Goal: Communication & Community: Answer question/provide support

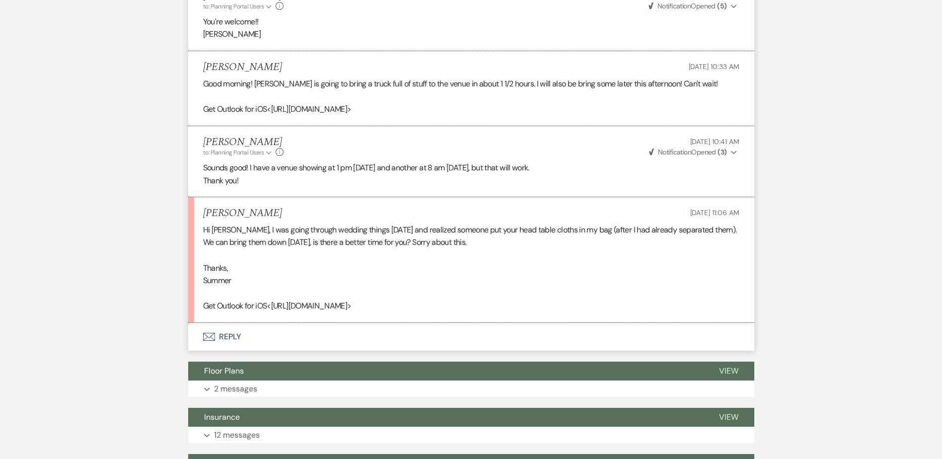
scroll to position [873, 0]
click at [231, 339] on button "Envelope Reply" at bounding box center [471, 337] width 566 height 28
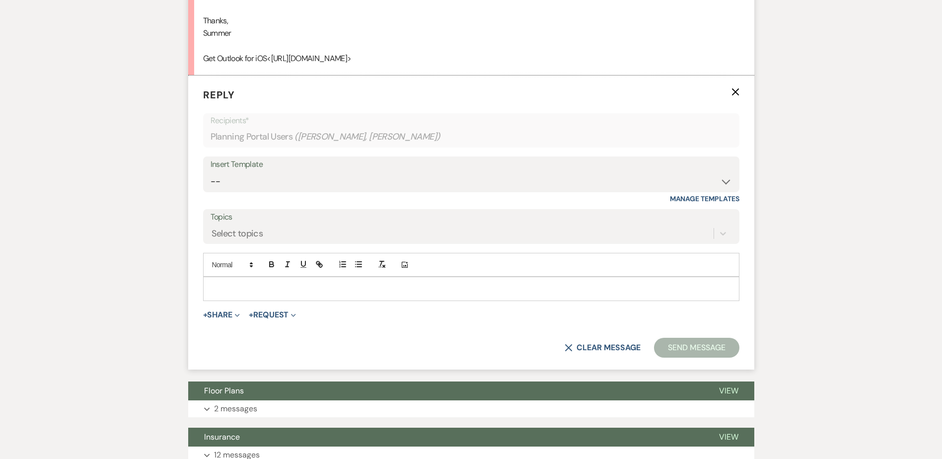
scroll to position [1122, 0]
click at [230, 284] on p at bounding box center [471, 288] width 521 height 11
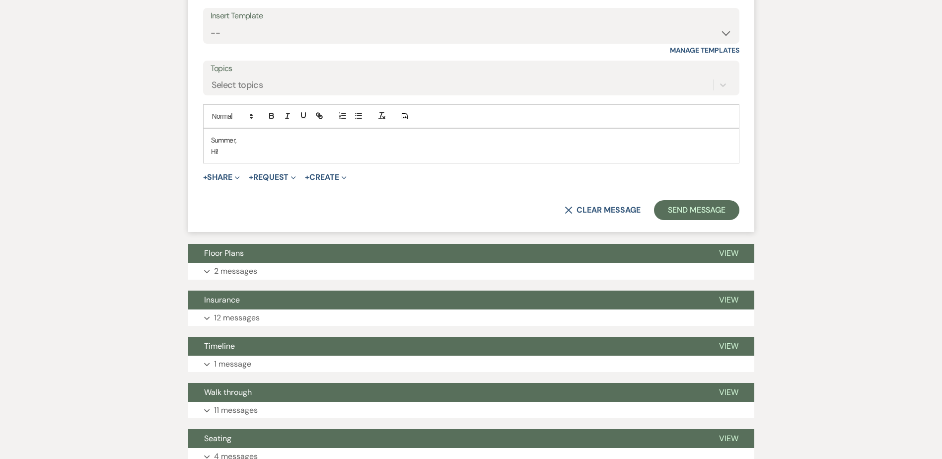
scroll to position [1271, 0]
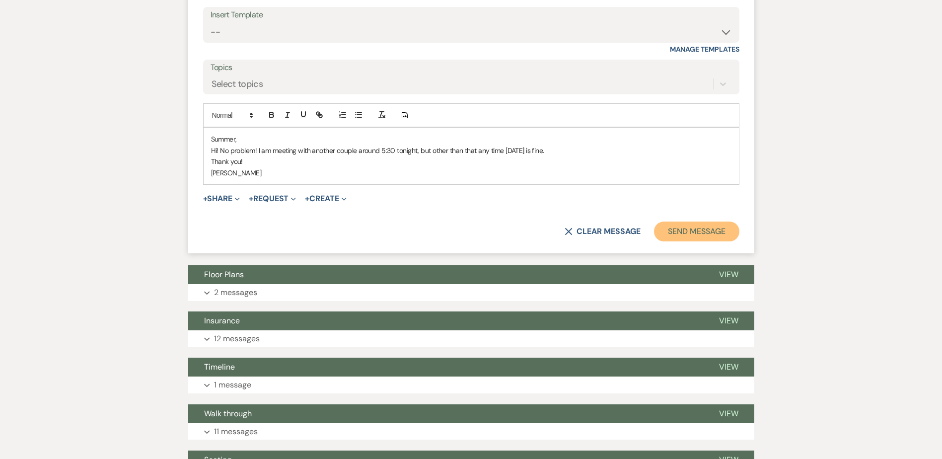
click at [461, 227] on button "Send Message" at bounding box center [696, 232] width 85 height 20
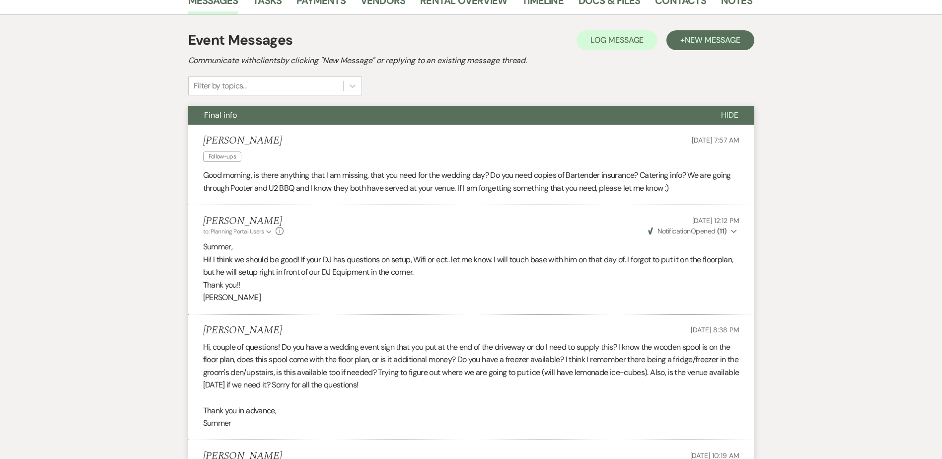
scroll to position [0, 0]
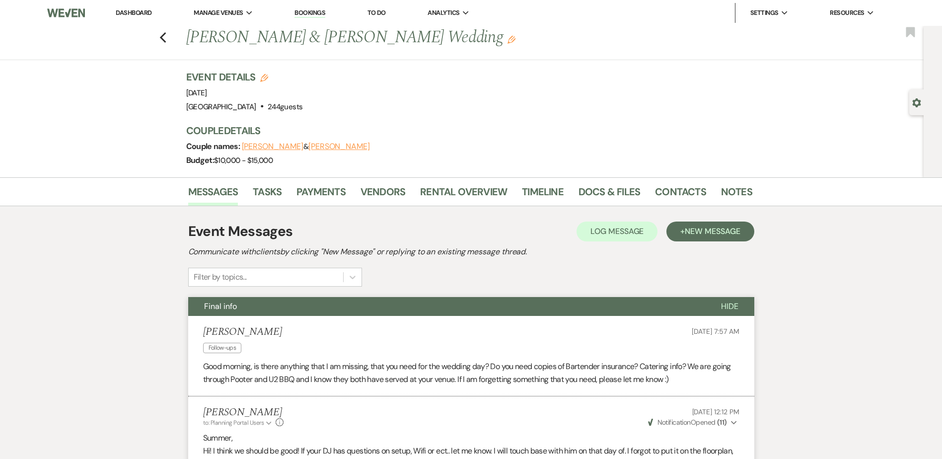
click at [147, 13] on link "Dashboard" at bounding box center [134, 12] width 36 height 8
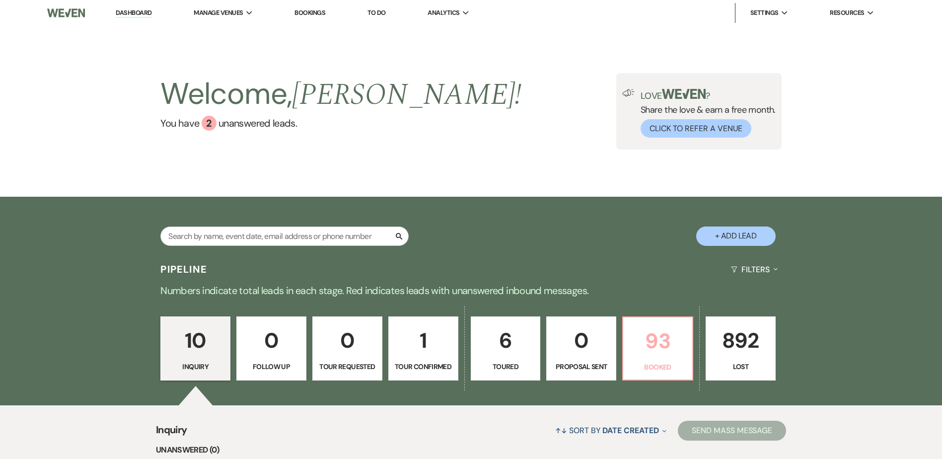
click at [461, 336] on p "93" at bounding box center [657, 340] width 57 height 33
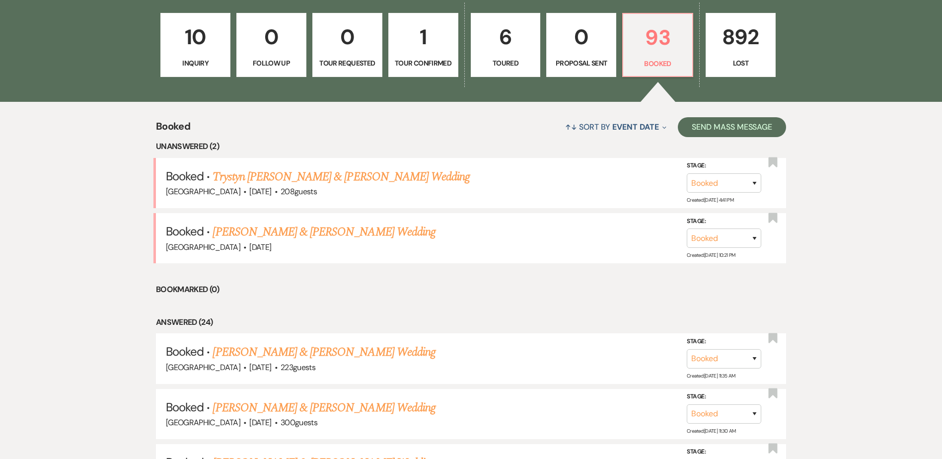
scroll to position [304, 0]
click at [351, 171] on link "Trystyn [PERSON_NAME] & [PERSON_NAME] Wedding" at bounding box center [341, 176] width 257 height 18
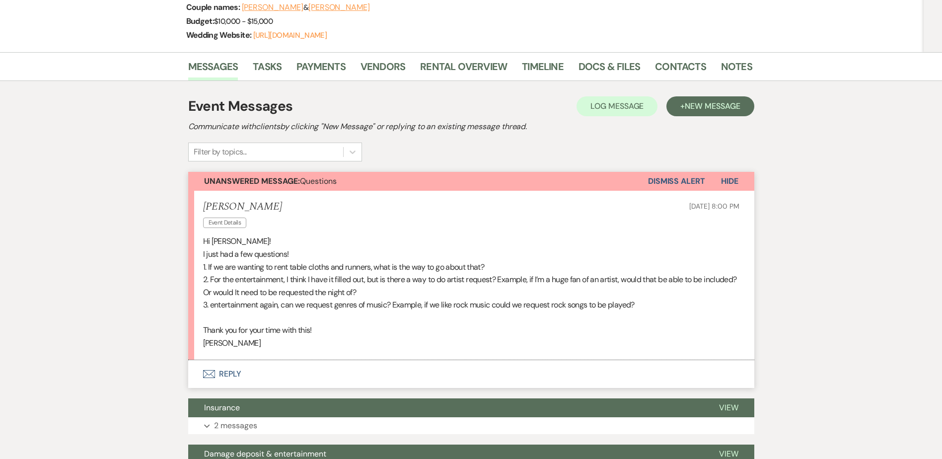
scroll to position [154, 0]
click at [461, 72] on link "Docs & Files" at bounding box center [610, 70] width 62 height 22
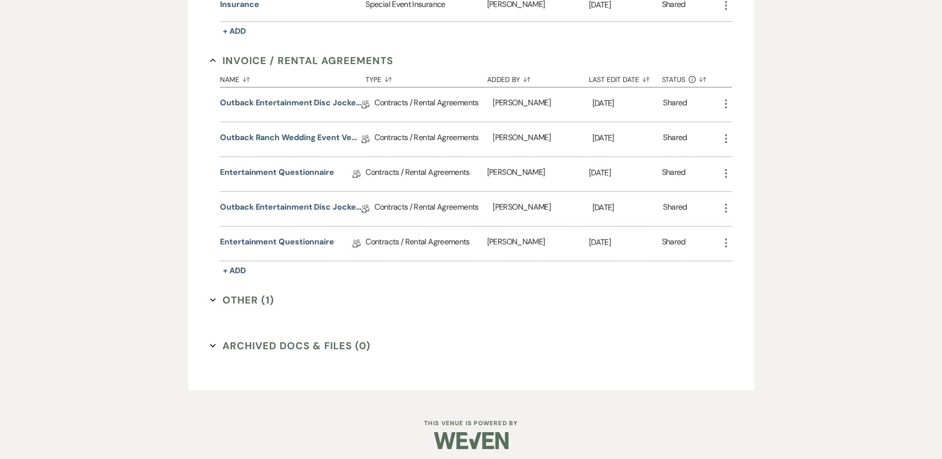
scroll to position [384, 0]
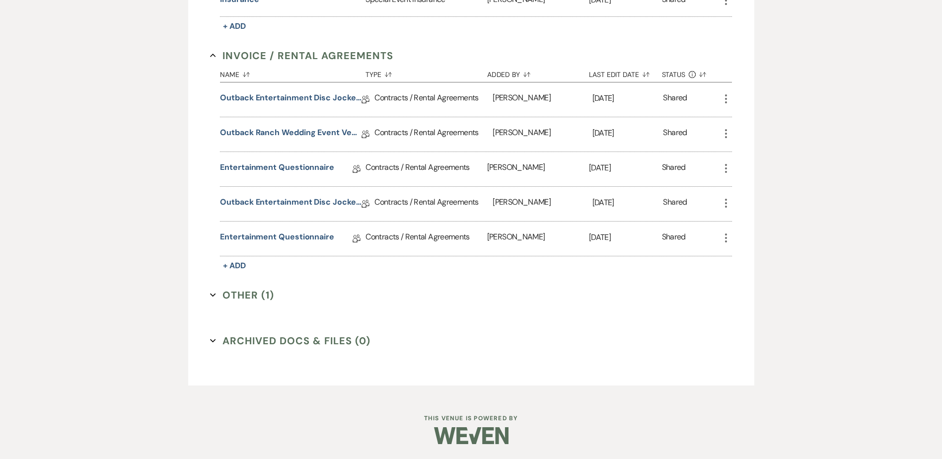
click at [216, 294] on icon "Expand" at bounding box center [213, 295] width 6 height 6
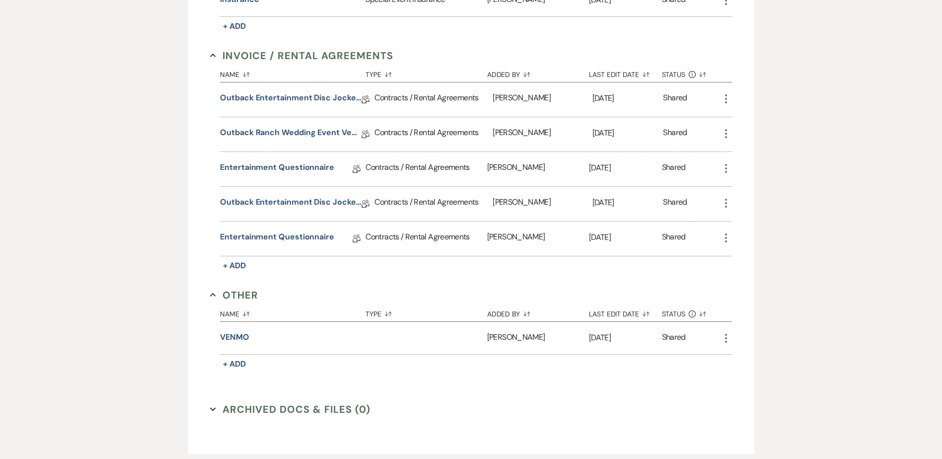
click at [216, 294] on icon "Collapse" at bounding box center [213, 295] width 6 height 6
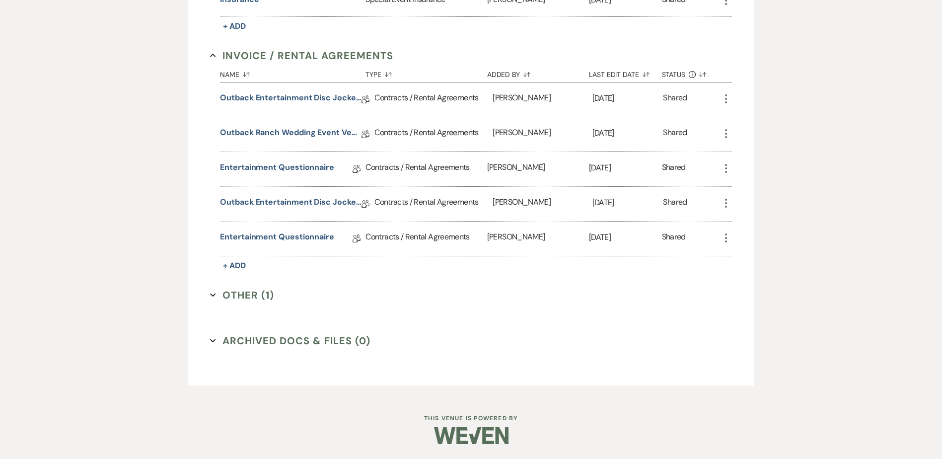
click at [210, 341] on icon "Expand" at bounding box center [213, 341] width 6 height 6
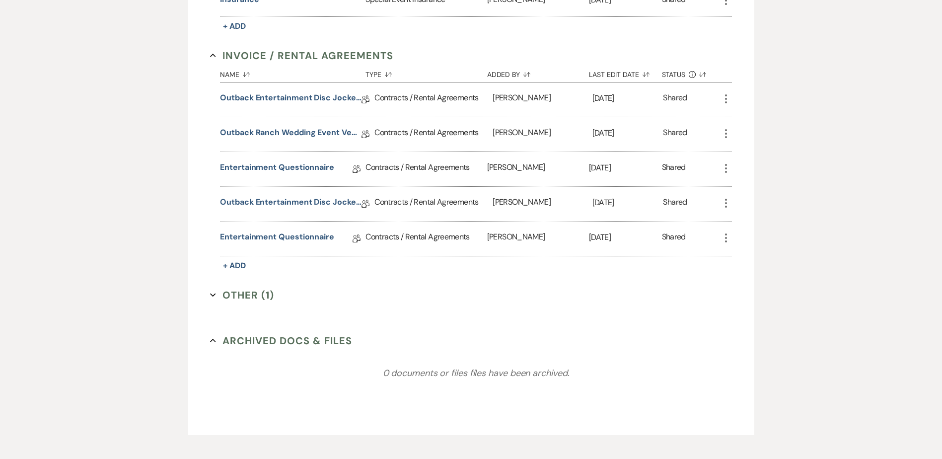
click at [210, 341] on icon "Collapse" at bounding box center [213, 341] width 6 height 6
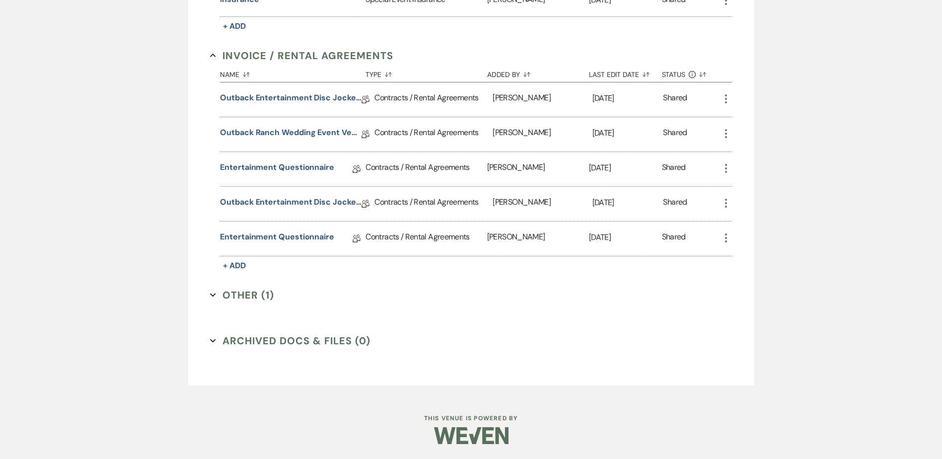
scroll to position [0, 0]
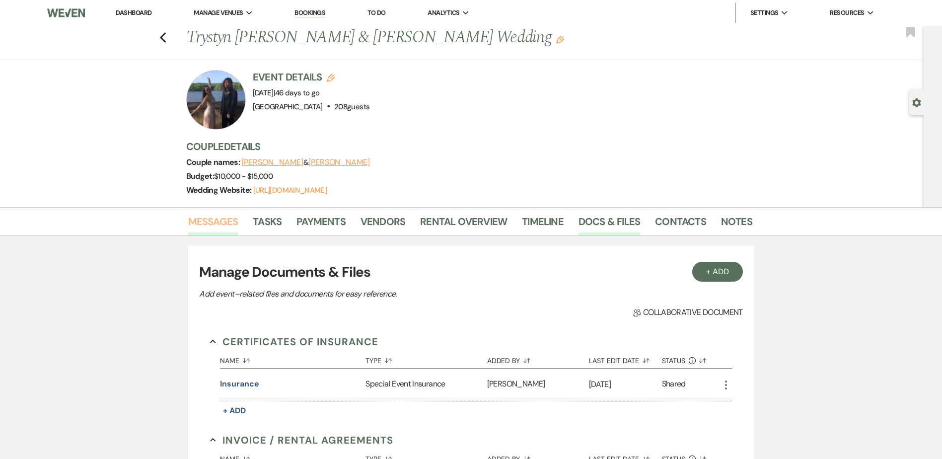
click at [218, 221] on link "Messages" at bounding box center [213, 225] width 50 height 22
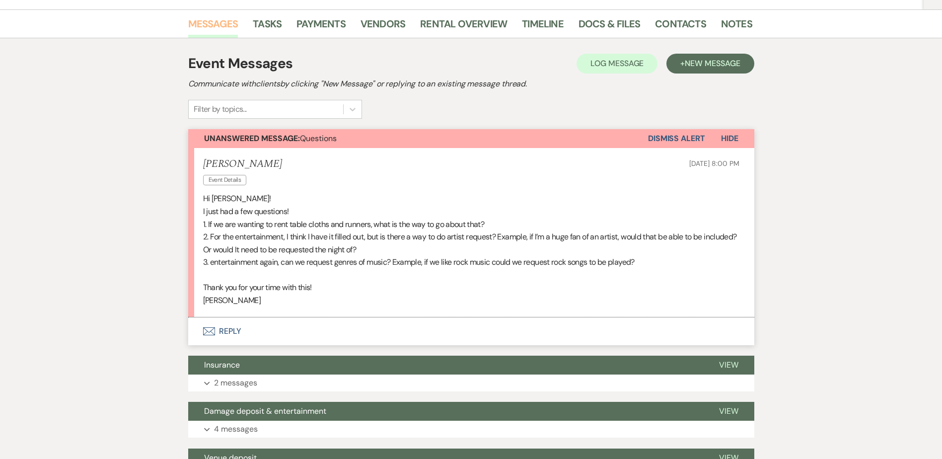
scroll to position [198, 0]
click at [233, 330] on button "Envelope Reply" at bounding box center [471, 331] width 566 height 28
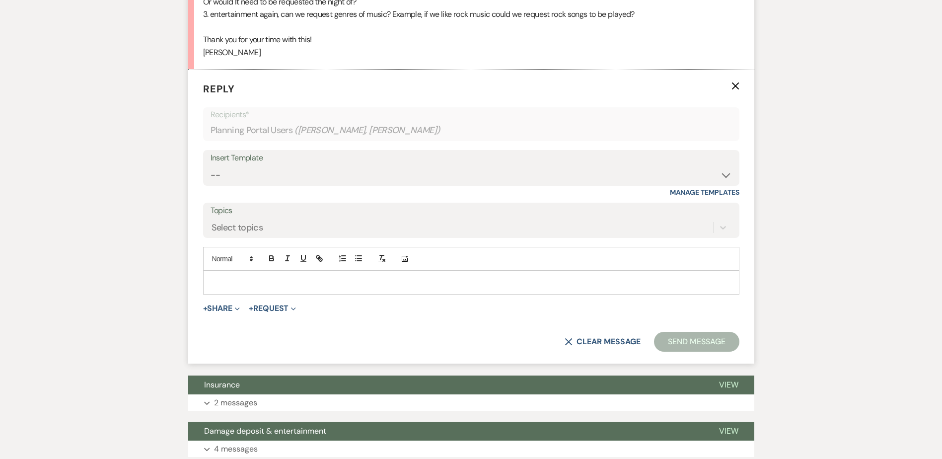
scroll to position [446, 0]
click at [221, 278] on p at bounding box center [471, 282] width 521 height 11
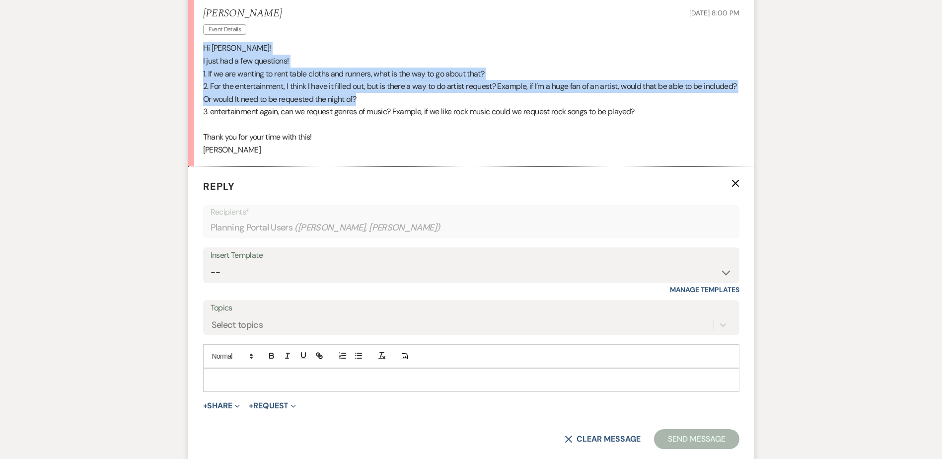
scroll to position [348, 0]
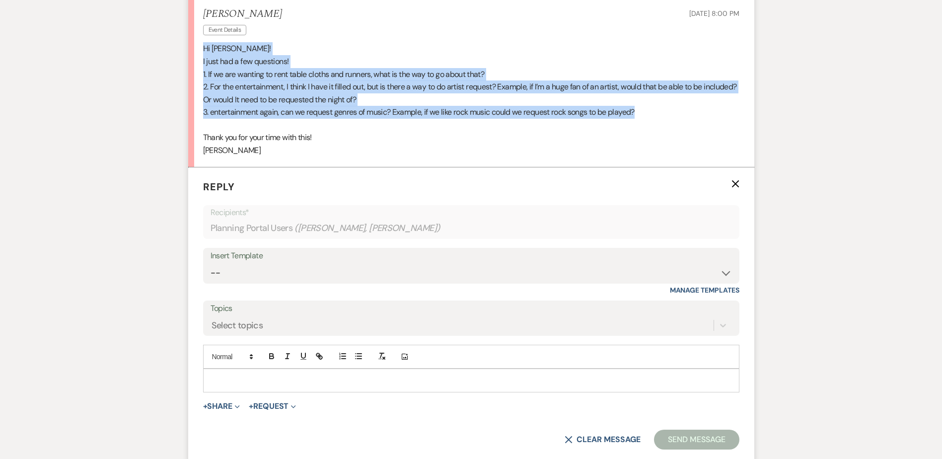
drag, startPoint x: 202, startPoint y: 36, endPoint x: 648, endPoint y: 109, distance: 451.9
click at [461, 109] on li "[PERSON_NAME] Event Details [DATE] 8:00 PM Hi [PERSON_NAME]! I just had a few q…" at bounding box center [471, 82] width 566 height 169
copy div "Hi [PERSON_NAME]! I just had a few questions! 1. If we are wanting to rent tabl…"
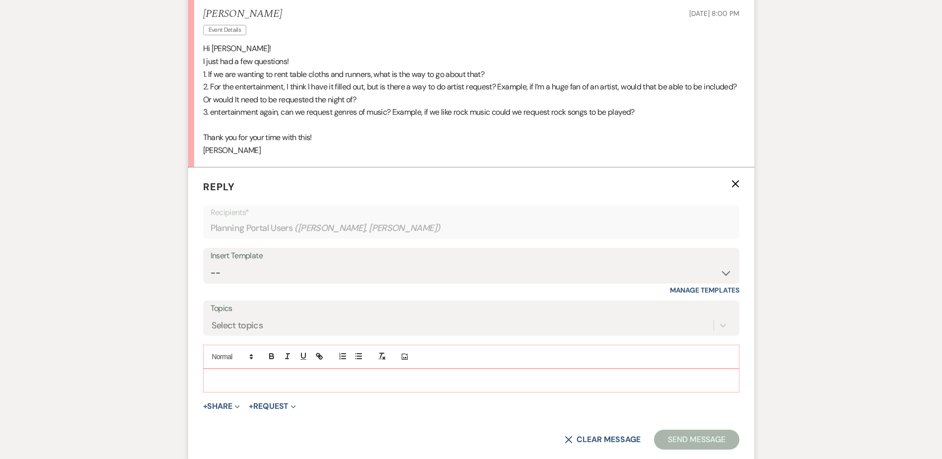
click at [223, 381] on p at bounding box center [471, 380] width 521 height 11
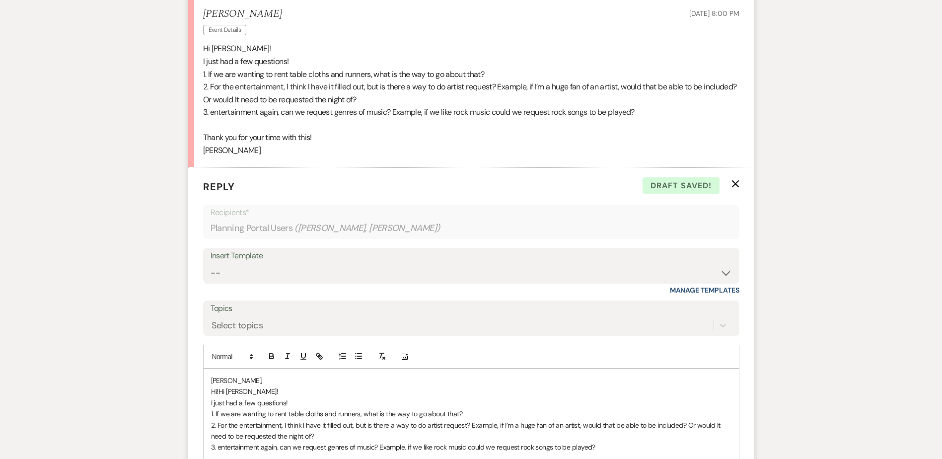
drag, startPoint x: 222, startPoint y: 392, endPoint x: 227, endPoint y: 404, distance: 13.1
click at [222, 393] on span "Hi [PERSON_NAME]!" at bounding box center [249, 391] width 60 height 9
drag, startPoint x: 295, startPoint y: 401, endPoint x: 210, endPoint y: 400, distance: 84.9
click at [210, 400] on div "[PERSON_NAME], Hi [PERSON_NAME]! I just had a few questions! 1. If we are wanti…" at bounding box center [471, 419] width 535 height 101
click at [210, 414] on div "[PERSON_NAME], Hi [PERSON_NAME]! 1. If we are wanting to rent table cloths and …" at bounding box center [471, 419] width 535 height 101
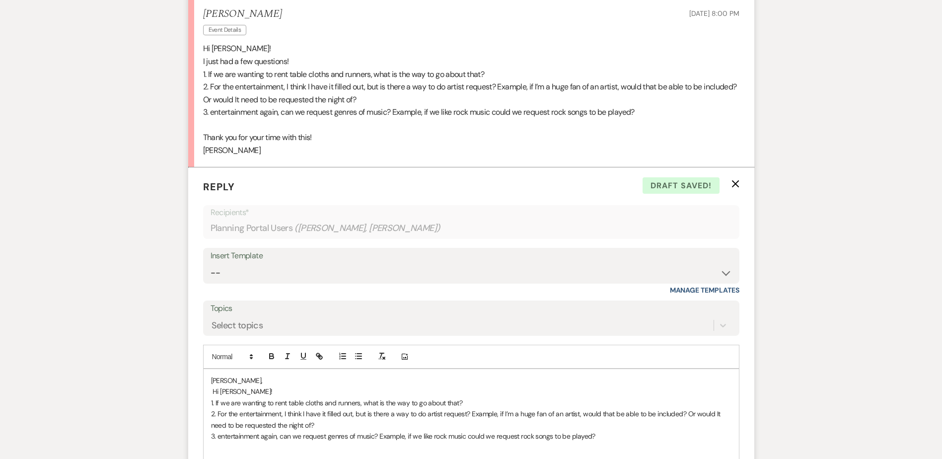
click at [461, 401] on p "1. If we are wanting to rent table cloths and runners, what is the way to go ab…" at bounding box center [471, 402] width 521 height 11
click at [271, 357] on icon "button" at bounding box center [271, 356] width 9 height 9
click at [461, 402] on p "1. If we are wanting to rent tablecloths and runners, what is the way to go abo…" at bounding box center [471, 402] width 521 height 11
click at [461, 406] on p "1. If we are wanting to rent tablecloths and runners, what is the way to go abo…" at bounding box center [471, 402] width 521 height 11
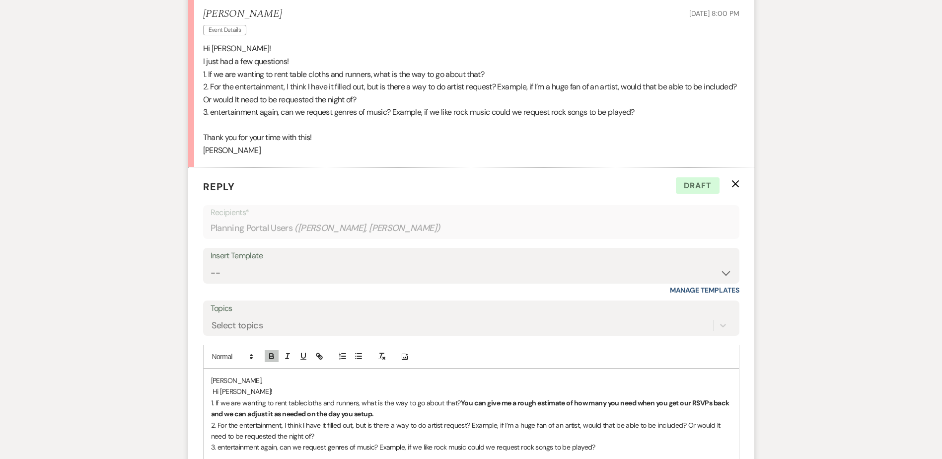
click at [373, 433] on p "2. For the entertainment, I think I have it filled out, but is there a way to d…" at bounding box center [471, 431] width 521 height 22
click at [273, 354] on icon "button" at bounding box center [271, 355] width 3 height 2
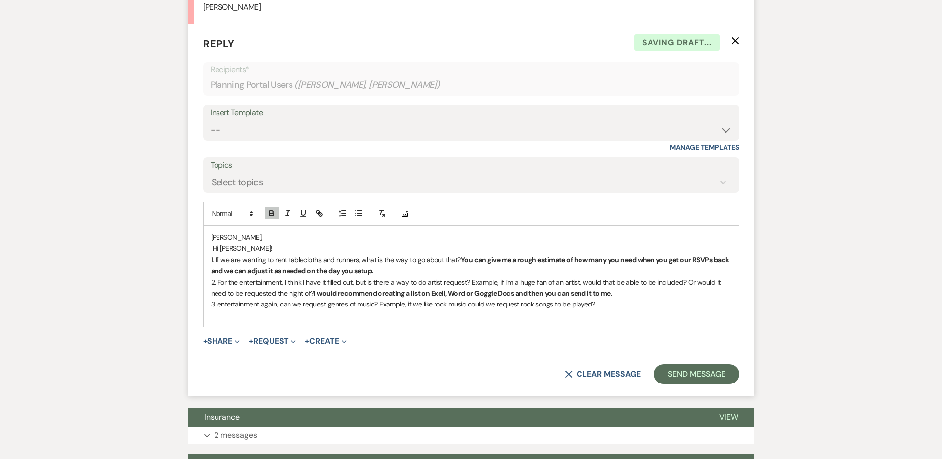
scroll to position [491, 0]
click at [461, 293] on p "2. For the entertainment, I think I have it filled out, but is there a way to d…" at bounding box center [471, 287] width 521 height 22
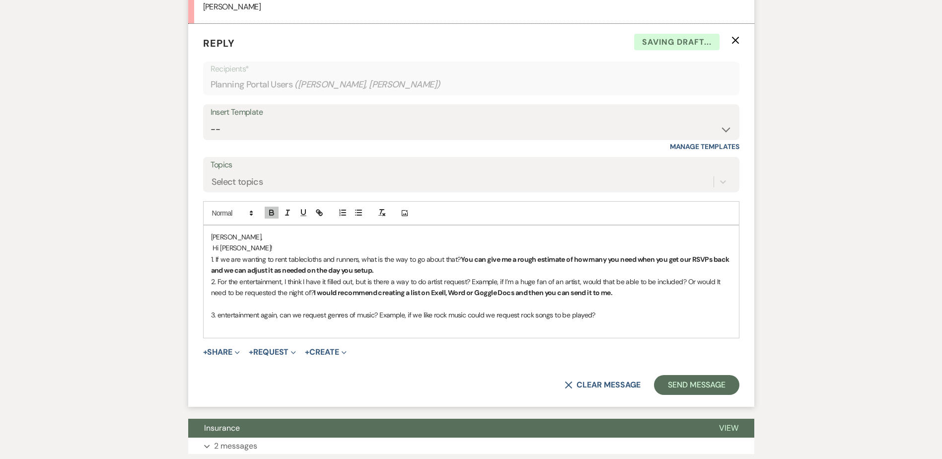
click at [437, 275] on p "1. If we are wanting to rent tablecloths and runners, what is the way to go abo…" at bounding box center [471, 265] width 521 height 22
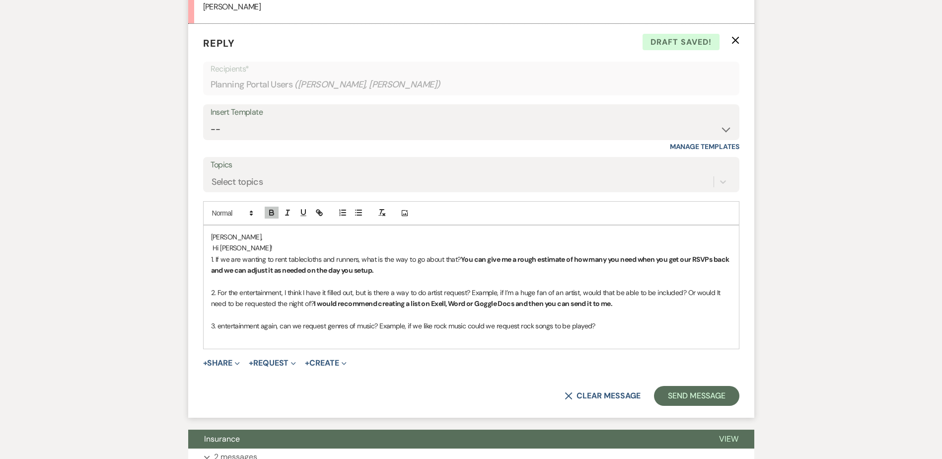
click at [461, 327] on p "3. entertainment again, can we request genres of music? Example, if we like roc…" at bounding box center [471, 325] width 521 height 11
click at [270, 207] on button "button" at bounding box center [272, 213] width 14 height 12
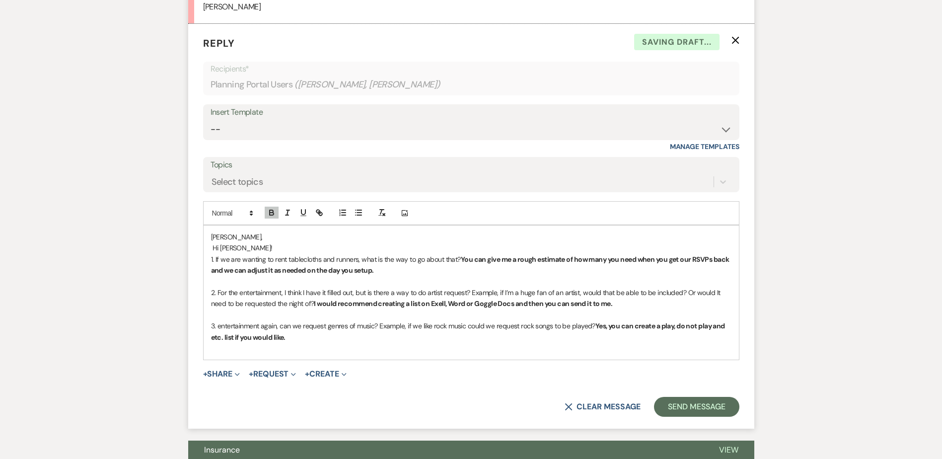
click at [298, 340] on p "3. entertainment again, can we request genres of music? Example, if we like roc…" at bounding box center [471, 331] width 521 height 22
click at [461, 337] on p "3. entertainment again, can we request genres of music? Example, if we like roc…" at bounding box center [471, 331] width 521 height 22
click at [461, 338] on p "3. entertainment again, can we request genres of music? Example, if we like roc…" at bounding box center [471, 331] width 521 height 22
click at [461, 335] on p "3. entertainment again, can we request genres of music? Example, if we like roc…" at bounding box center [471, 331] width 521 height 22
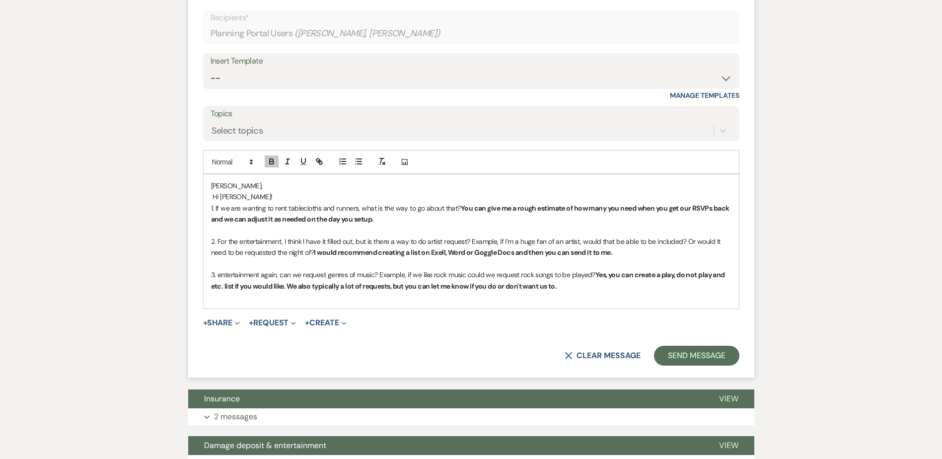
scroll to position [543, 0]
click at [461, 285] on strong "Yes, you can create a play, do not play and etc. list if you would like. We als…" at bounding box center [469, 280] width 516 height 20
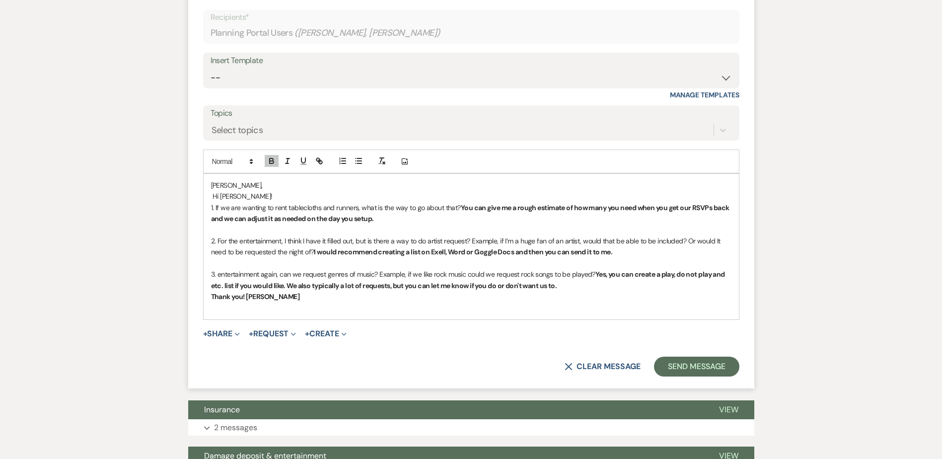
click at [248, 296] on strong "﻿ Thank you! [PERSON_NAME]" at bounding box center [255, 296] width 89 height 9
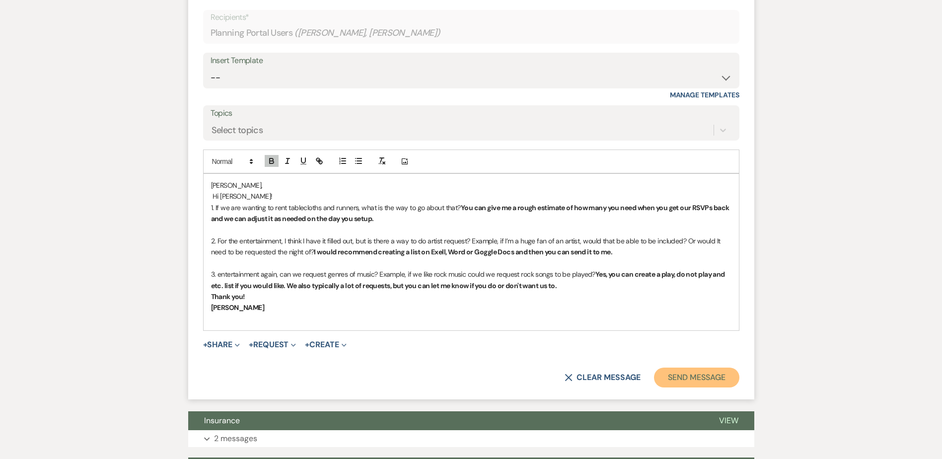
click at [461, 379] on button "Send Message" at bounding box center [696, 378] width 85 height 20
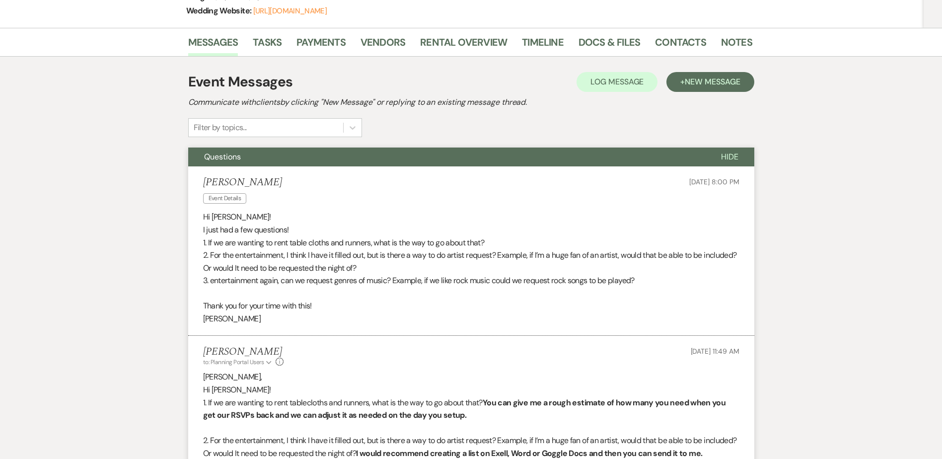
scroll to position [0, 0]
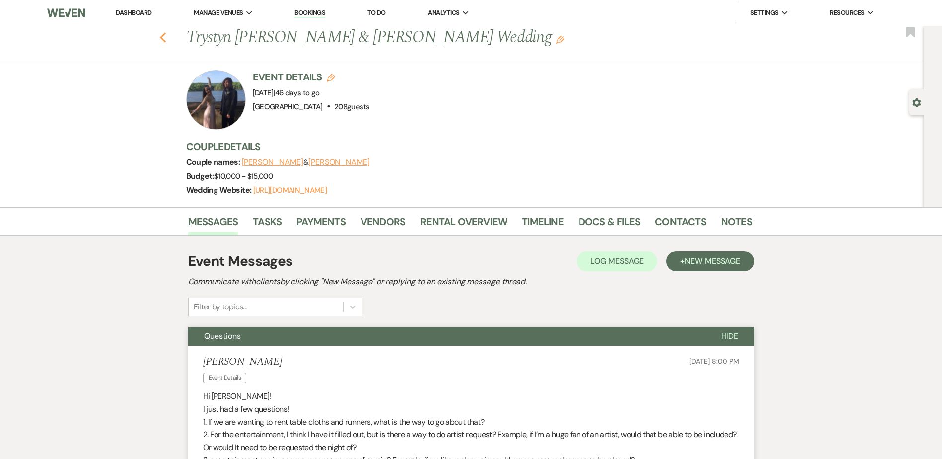
click at [167, 38] on icon "Previous" at bounding box center [162, 38] width 7 height 12
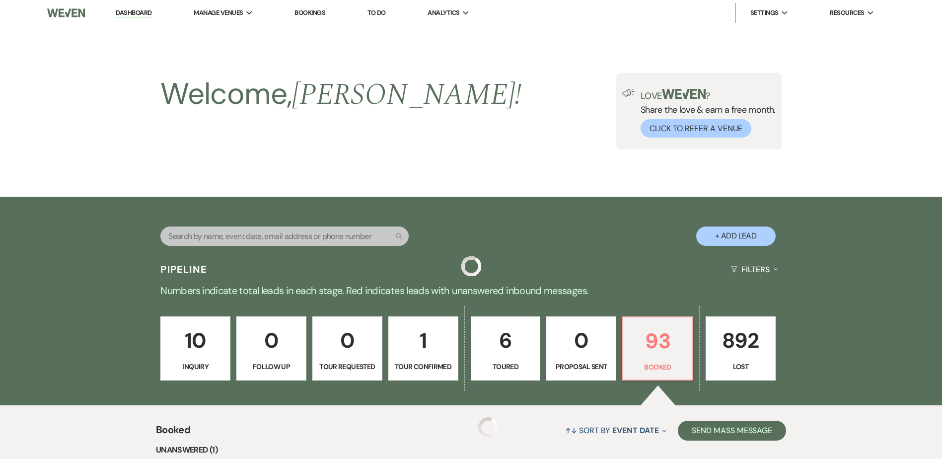
scroll to position [304, 0]
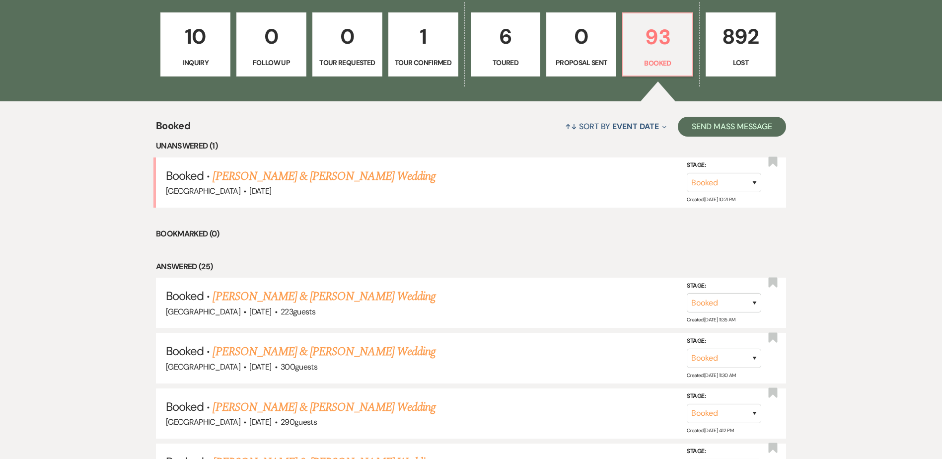
click at [318, 176] on link "[PERSON_NAME] & [PERSON_NAME] Wedding" at bounding box center [324, 176] width 223 height 18
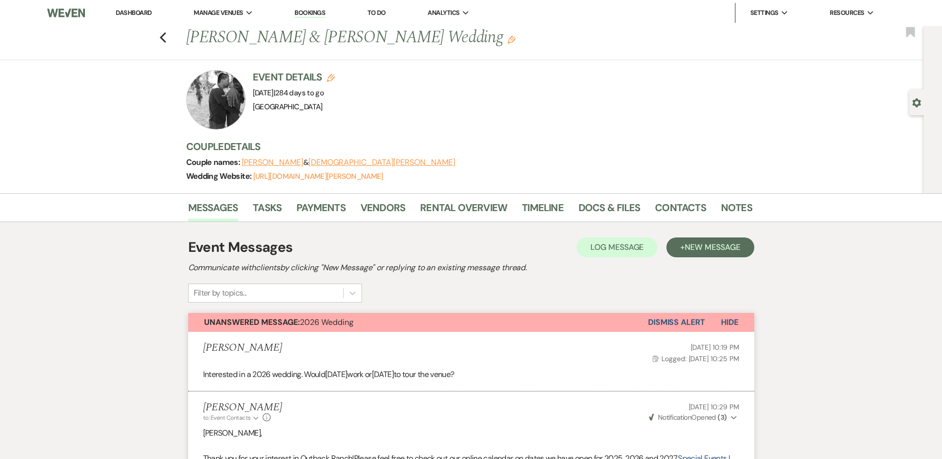
click at [461, 320] on button "Dismiss Alert" at bounding box center [676, 322] width 57 height 19
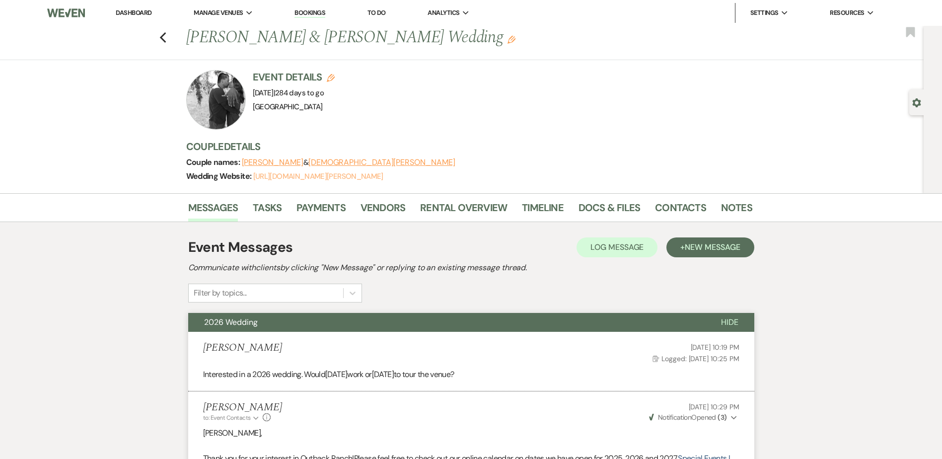
click at [315, 175] on link "[URL][DOMAIN_NAME][PERSON_NAME]" at bounding box center [318, 176] width 130 height 10
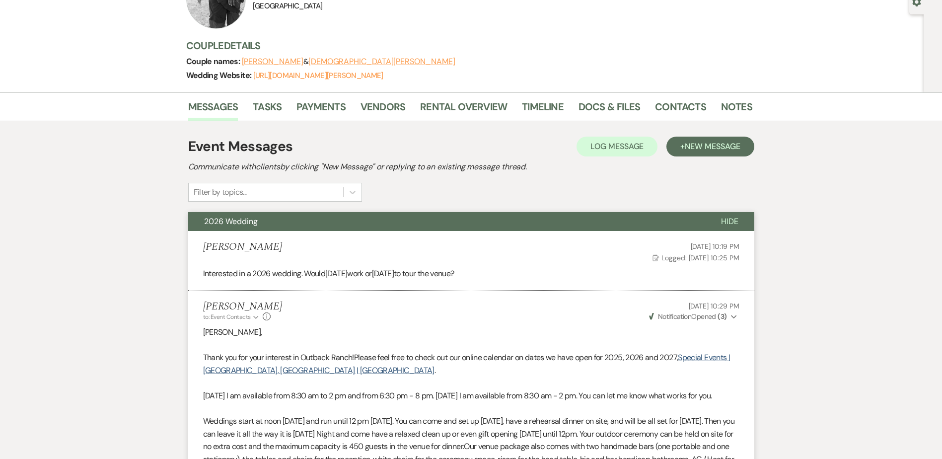
click at [225, 213] on button "2026 Wedding" at bounding box center [446, 221] width 517 height 19
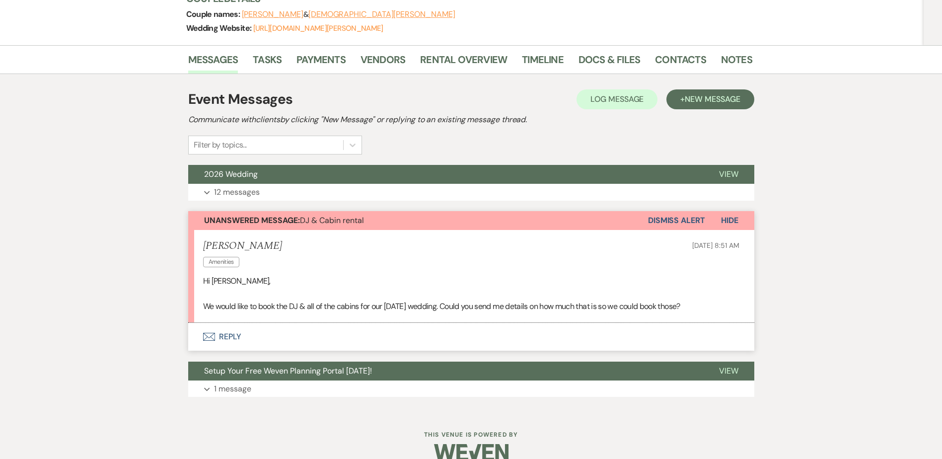
scroll to position [149, 0]
click at [391, 58] on link "Vendors" at bounding box center [383, 62] width 45 height 22
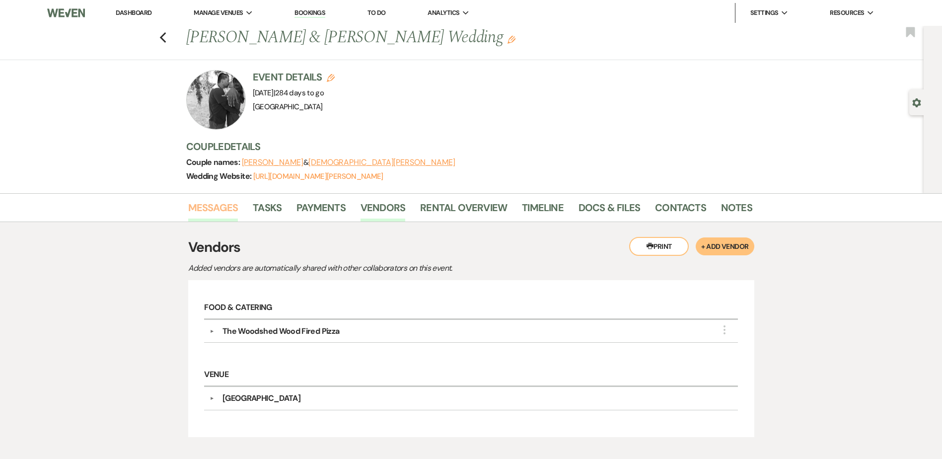
click at [211, 209] on link "Messages" at bounding box center [213, 211] width 50 height 22
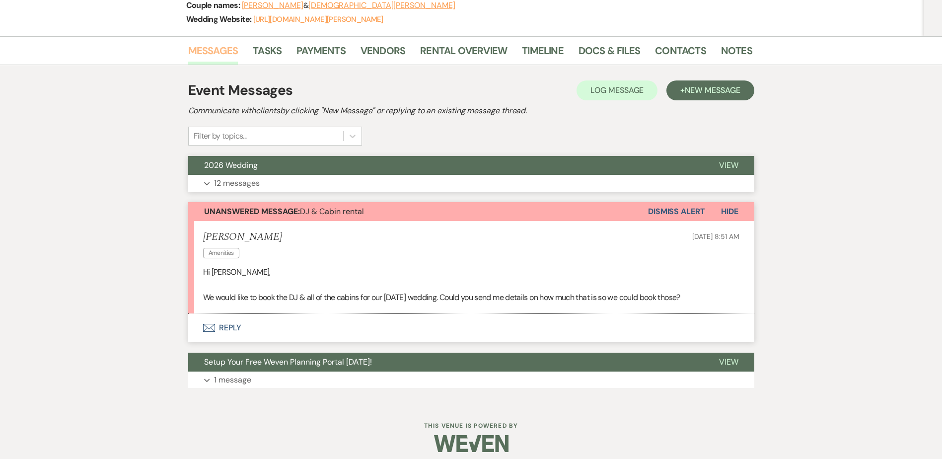
scroll to position [165, 0]
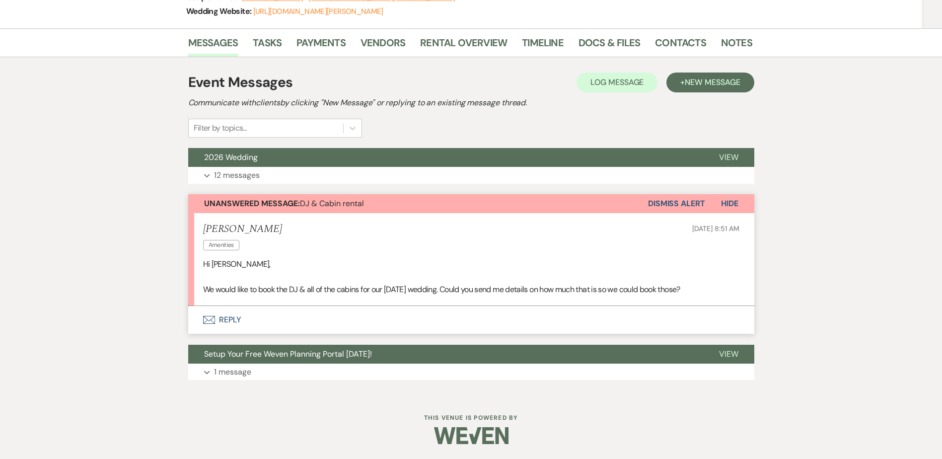
click at [239, 324] on button "Envelope Reply" at bounding box center [471, 320] width 566 height 28
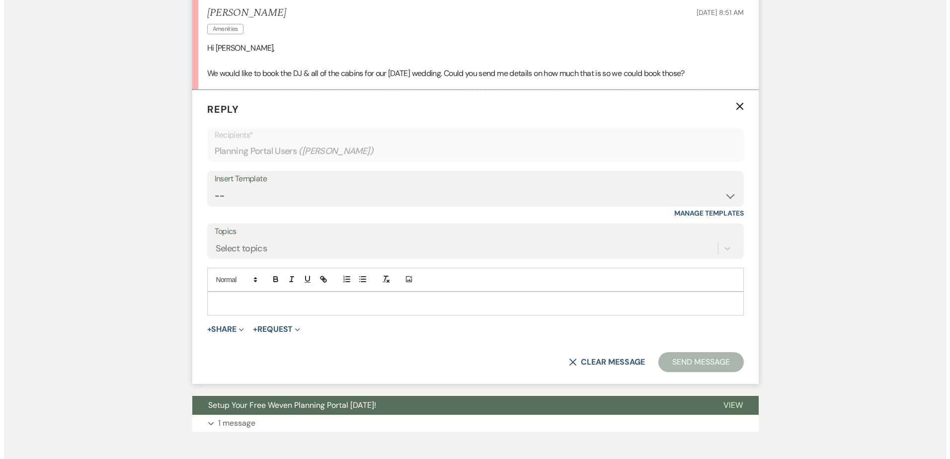
scroll to position [433, 0]
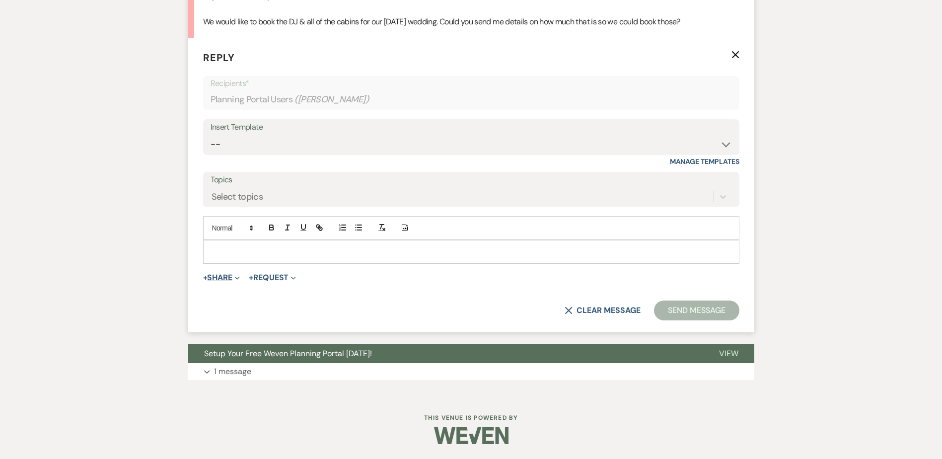
click at [230, 274] on button "+ Share Expand" at bounding box center [221, 278] width 37 height 8
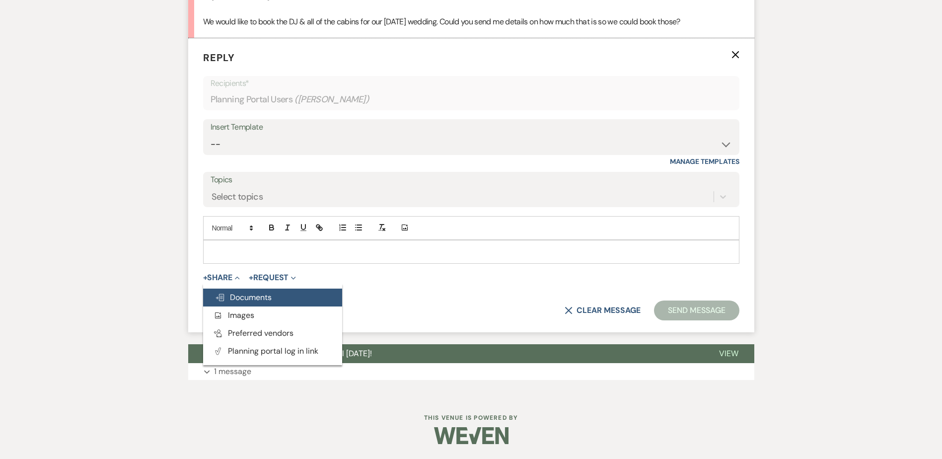
click at [243, 301] on span "Doc Upload Documents" at bounding box center [243, 297] width 57 height 10
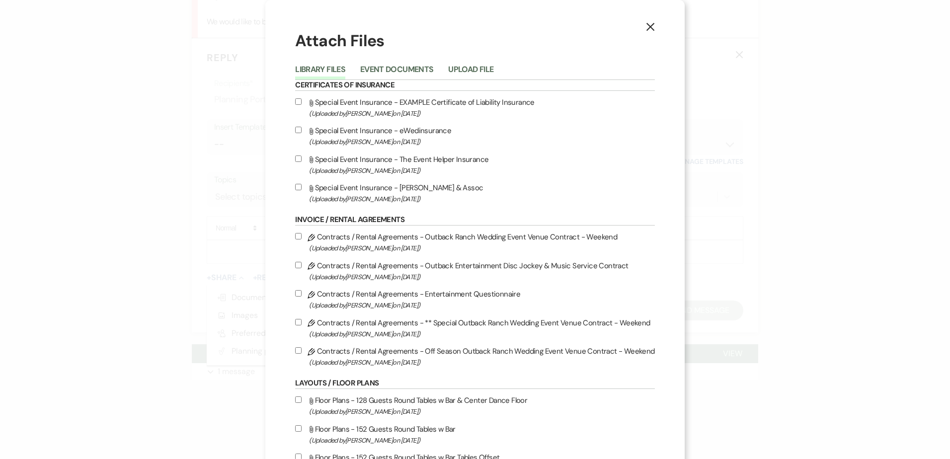
click at [298, 266] on input "Pencil Contracts / Rental Agreements - Outback Entertainment Disc Jockey & Musi…" at bounding box center [298, 265] width 6 height 6
checkbox input "true"
click at [298, 295] on input "Pencil Contracts / Rental Agreements - Entertainment Questionnaire (Uploaded by…" at bounding box center [298, 293] width 6 height 6
checkbox input "true"
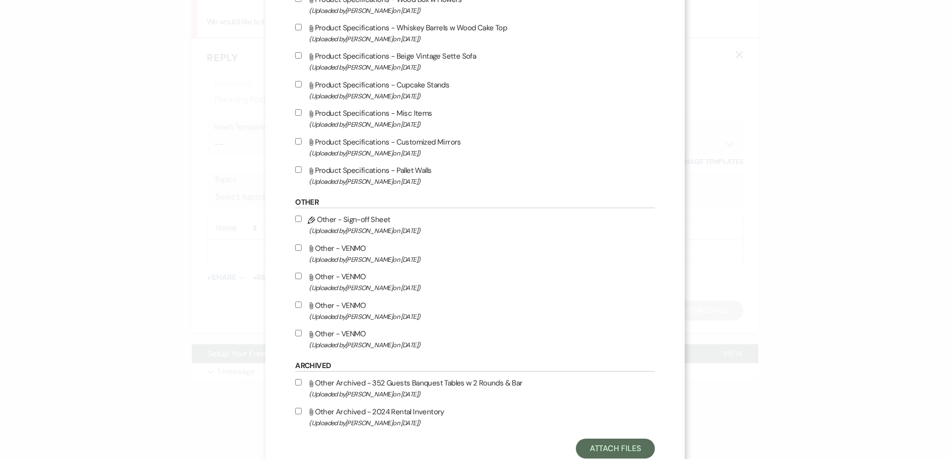
scroll to position [1955, 0]
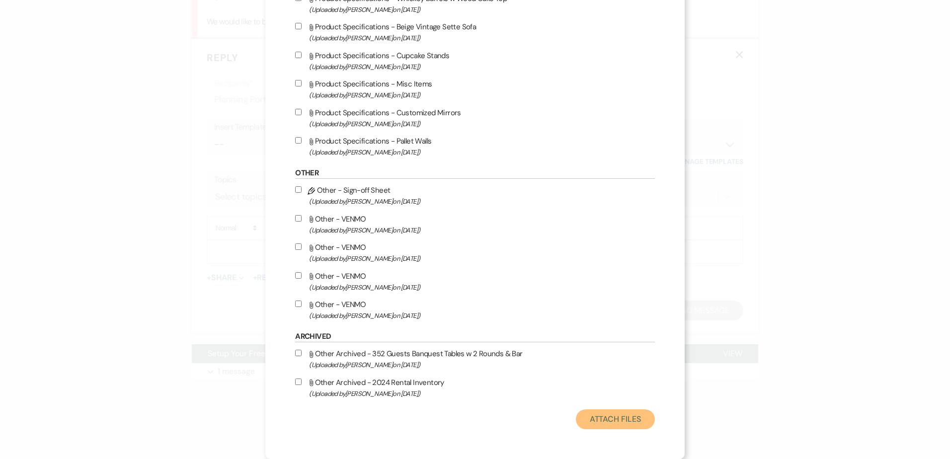
click at [461, 421] on button "Attach Files" at bounding box center [615, 419] width 79 height 20
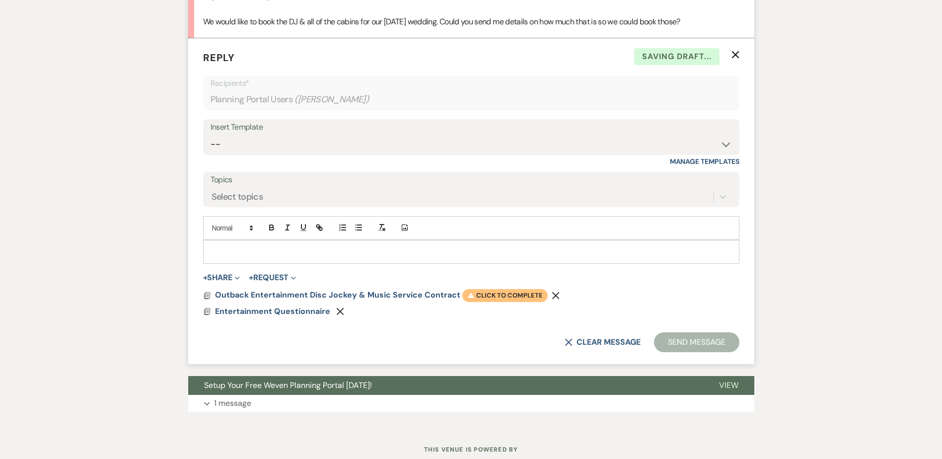
click at [461, 296] on span "Warning Click to complete" at bounding box center [504, 295] width 85 height 13
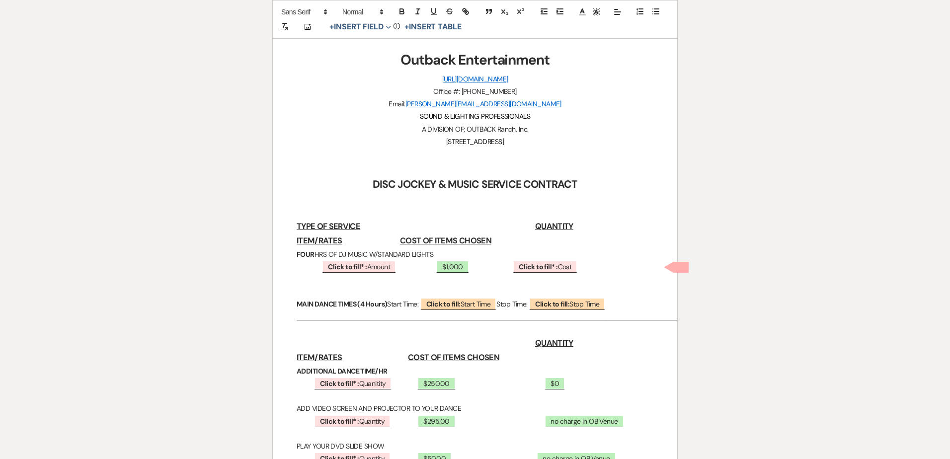
scroll to position [136, 0]
click at [380, 268] on span "Click to fill* : Amount" at bounding box center [359, 266] width 74 height 13
select select "owner"
select select "Amount"
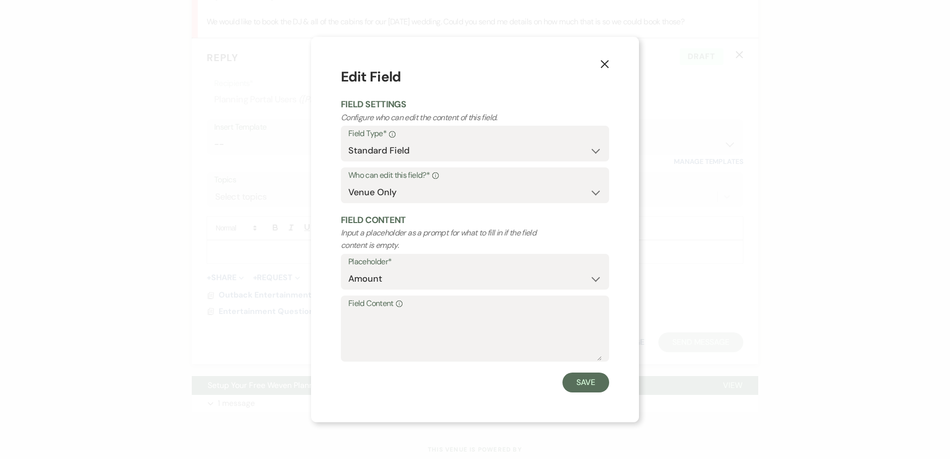
click at [461, 64] on icon "X" at bounding box center [604, 64] width 9 height 9
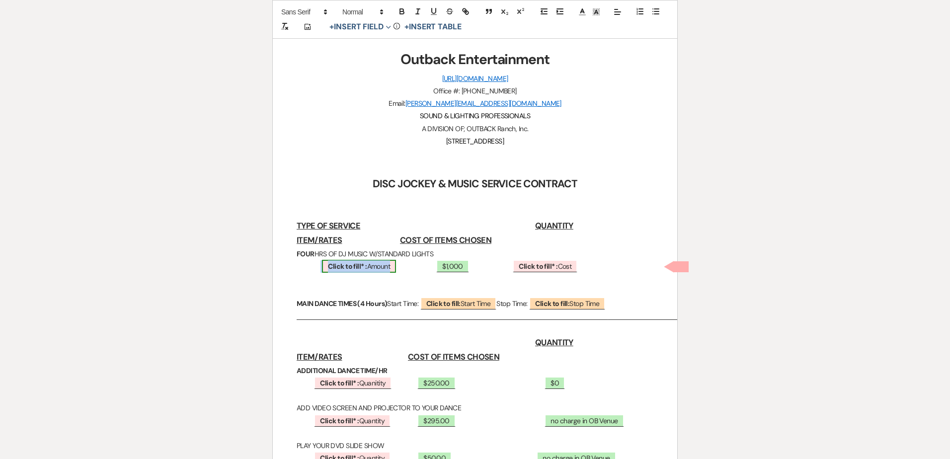
click at [343, 265] on b "Click to fill* :" at bounding box center [347, 266] width 39 height 9
select select "owner"
select select "Amount"
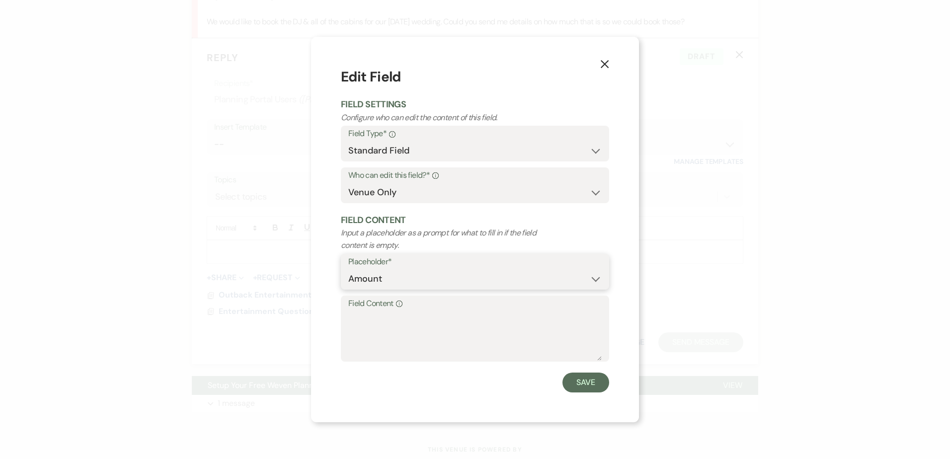
click at [361, 275] on select "Custom Placeholder Date Time Name Location Venue Name Type Number Budget Addres…" at bounding box center [474, 278] width 253 height 19
click at [368, 302] on label "Field Content Info" at bounding box center [474, 304] width 253 height 14
click at [368, 311] on textarea "Field Content Info" at bounding box center [474, 336] width 253 height 50
click at [461, 63] on use "button" at bounding box center [605, 64] width 8 height 8
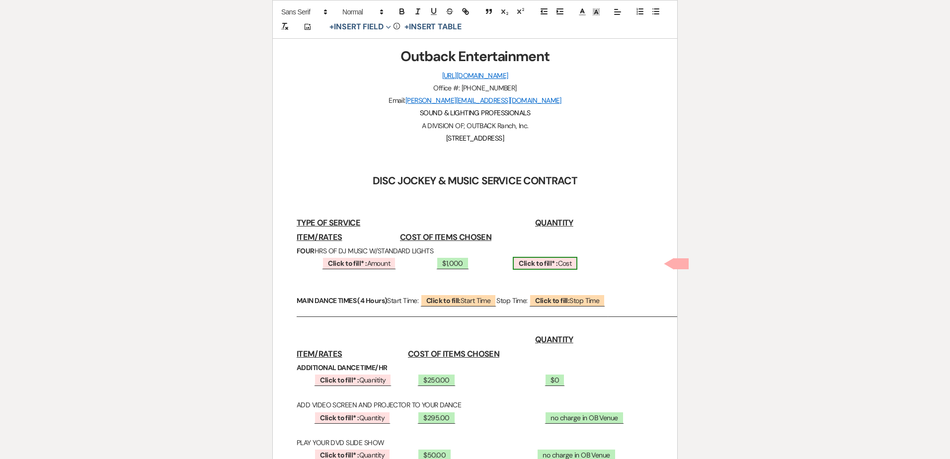
scroll to position [140, 0]
click at [461, 262] on b "Click to fill* :" at bounding box center [538, 262] width 39 height 9
select select "owner"
select select "custom_placeholder"
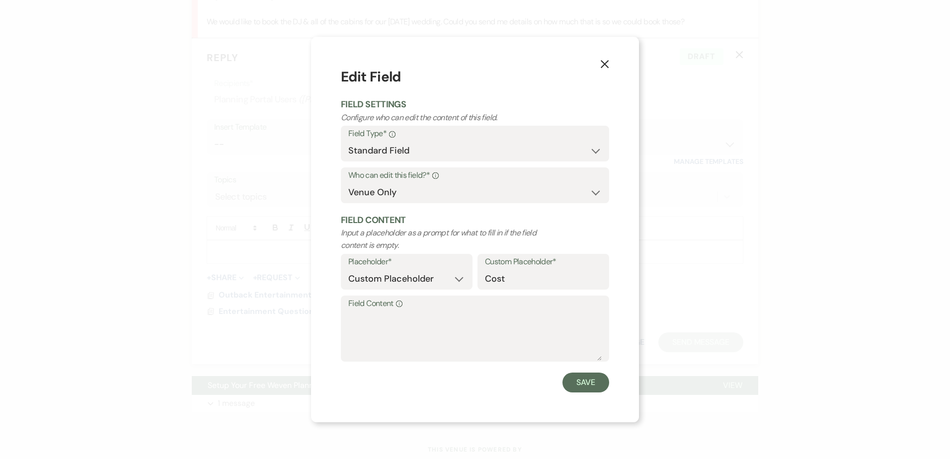
click at [429, 303] on label "Field Content Info" at bounding box center [474, 304] width 253 height 14
click at [429, 311] on textarea "Field Content Info" at bounding box center [474, 336] width 253 height 50
click at [461, 68] on icon "X" at bounding box center [604, 64] width 9 height 9
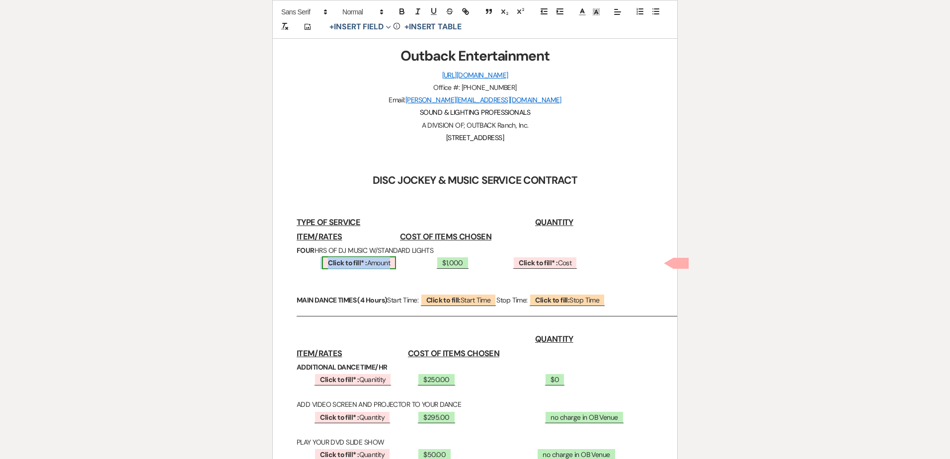
click at [354, 262] on b "Click to fill* :" at bounding box center [347, 262] width 39 height 9
select select "owner"
select select "Amount"
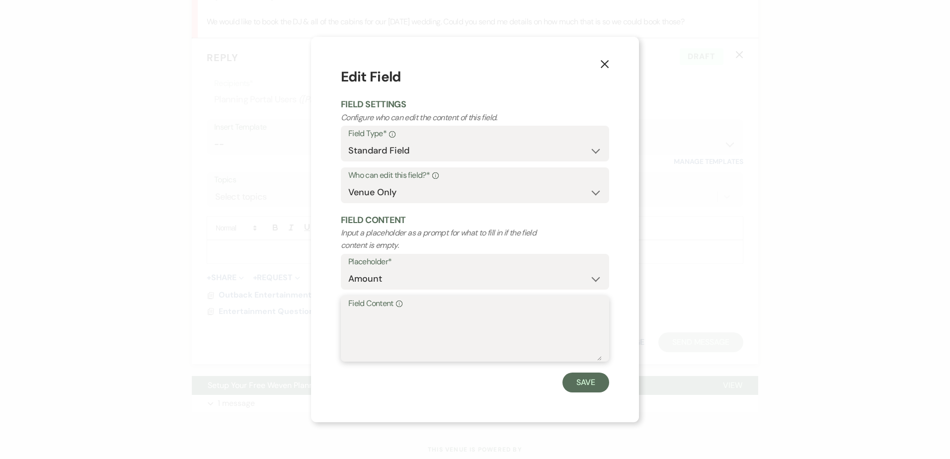
click at [373, 329] on textarea "Field Content Info" at bounding box center [474, 336] width 253 height 50
click at [461, 381] on button "Save" at bounding box center [585, 383] width 47 height 20
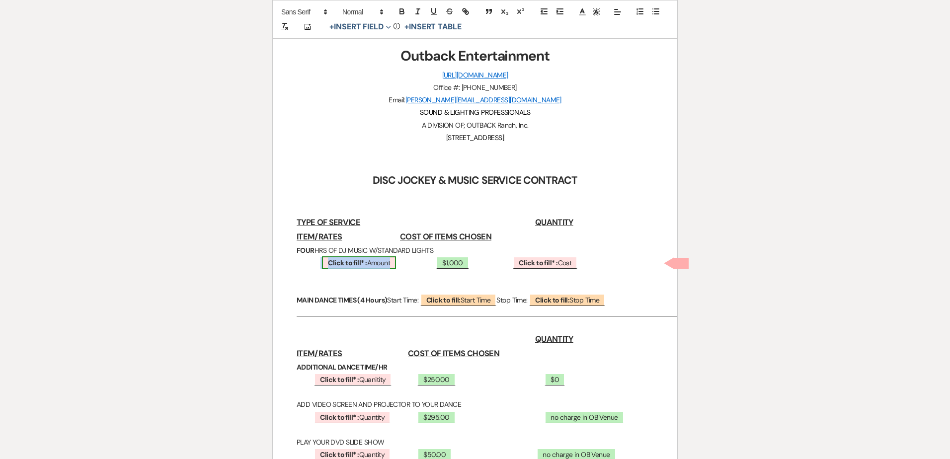
click at [348, 265] on b "Click to fill* :" at bounding box center [347, 262] width 39 height 9
select select "owner"
select select "Amount"
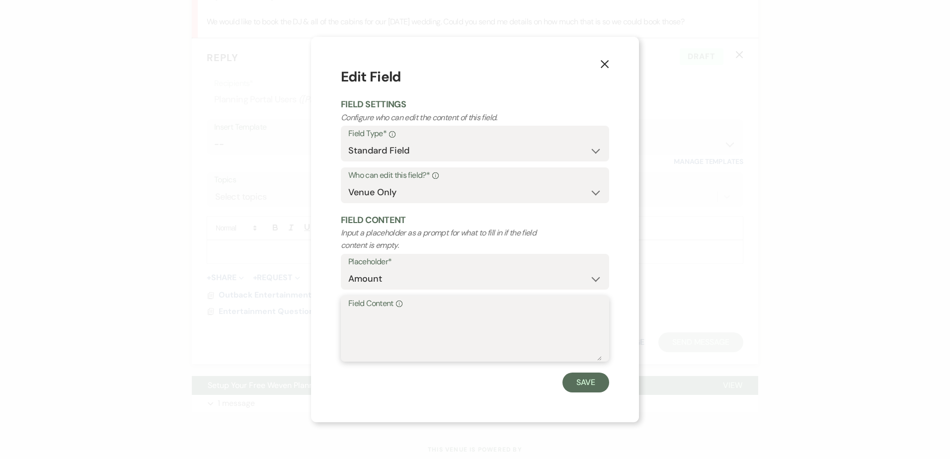
click at [391, 326] on textarea "Field Content Info" at bounding box center [474, 336] width 253 height 50
type textarea "1"
click at [461, 382] on button "Save" at bounding box center [585, 383] width 47 height 20
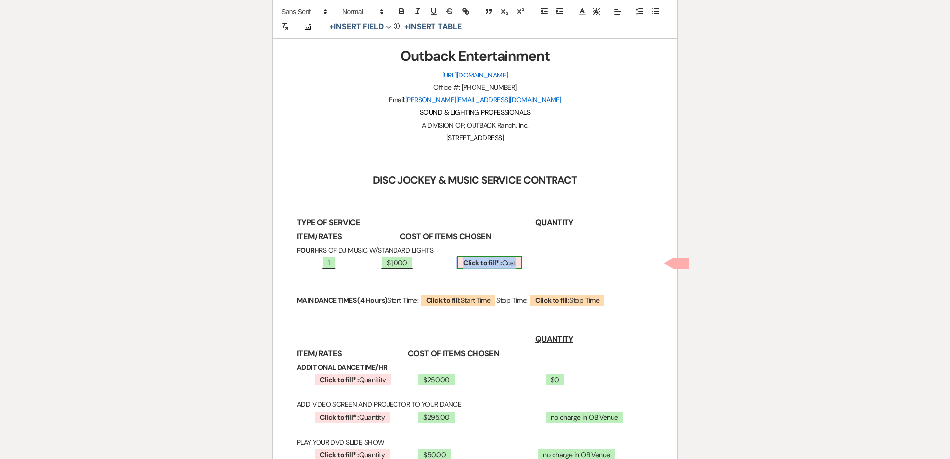
click at [461, 261] on b "Click to fill* :" at bounding box center [482, 262] width 39 height 9
select select "owner"
select select "custom_placeholder"
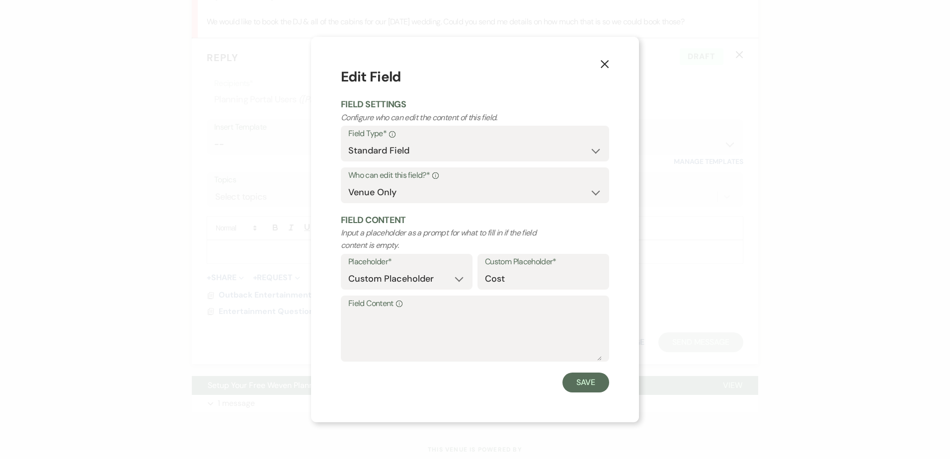
click at [424, 310] on label "Field Content Info" at bounding box center [474, 304] width 253 height 14
click at [424, 311] on textarea "Field Content Info" at bounding box center [474, 336] width 253 height 50
type textarea "$1,000"
click at [461, 382] on button "Save" at bounding box center [585, 383] width 47 height 20
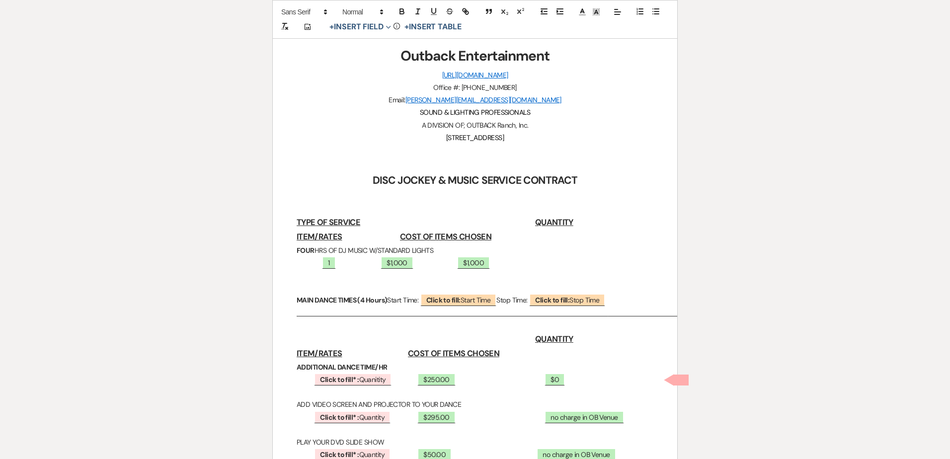
click at [372, 266] on p "1 ﻿ $1,000 ﻿ $1,000" at bounding box center [475, 263] width 357 height 12
click at [461, 259] on p "1 ﻿ $1,000 ﻿ $1,000" at bounding box center [475, 263] width 357 height 12
click at [461, 300] on span "Click to fill: Start Time" at bounding box center [458, 300] width 76 height 13
select select "custom_placeholder"
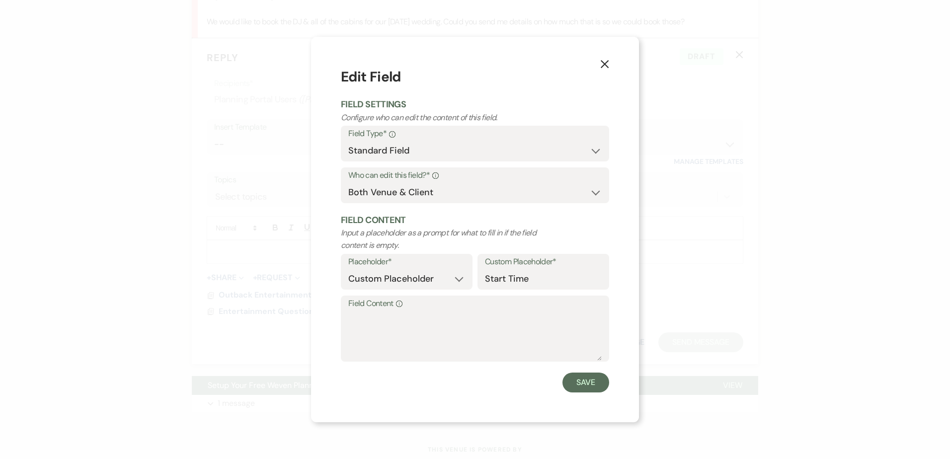
click at [461, 66] on icon "X" at bounding box center [604, 64] width 9 height 9
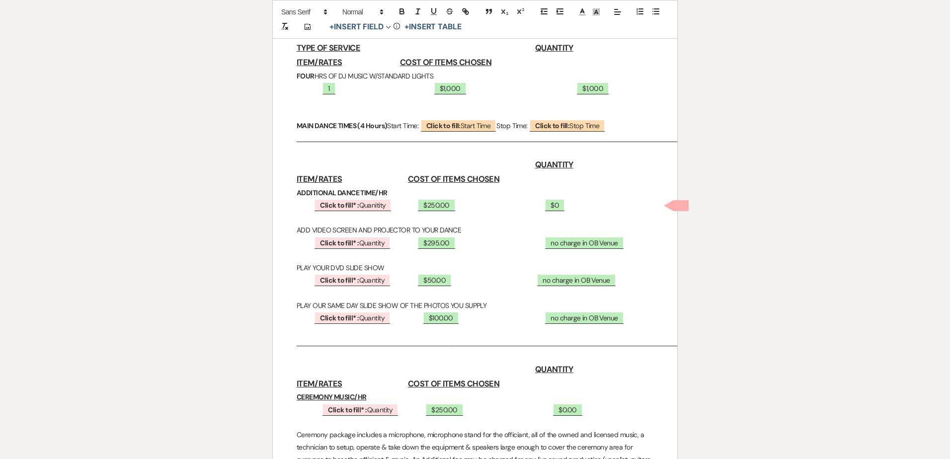
scroll to position [314, 0]
click at [340, 202] on b "Click to fill* :" at bounding box center [339, 204] width 39 height 9
select select "owner"
select select "custom_placeholder"
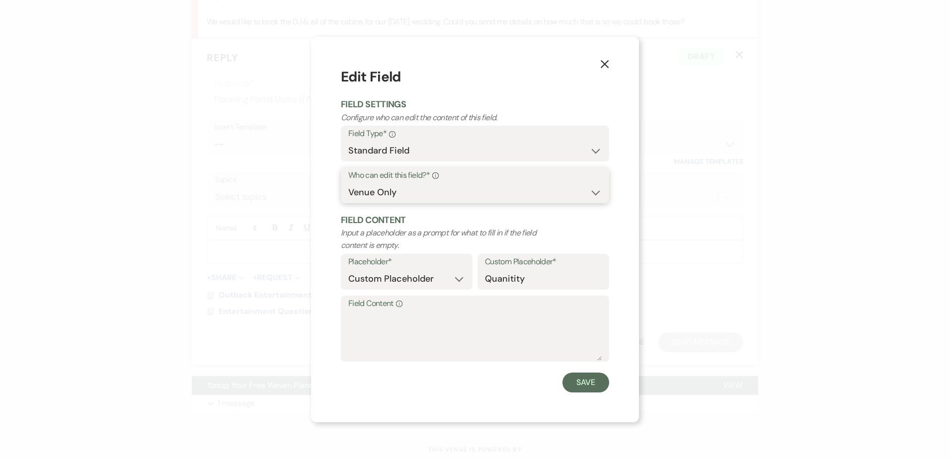
click at [385, 190] on select "Both Venue & Client Client Only Venue Only" at bounding box center [474, 192] width 253 height 19
select select "clientAndOwner"
click at [348, 183] on select "Both Venue & Client Client Only Venue Only" at bounding box center [474, 192] width 253 height 19
click at [461, 383] on button "Save" at bounding box center [585, 383] width 47 height 20
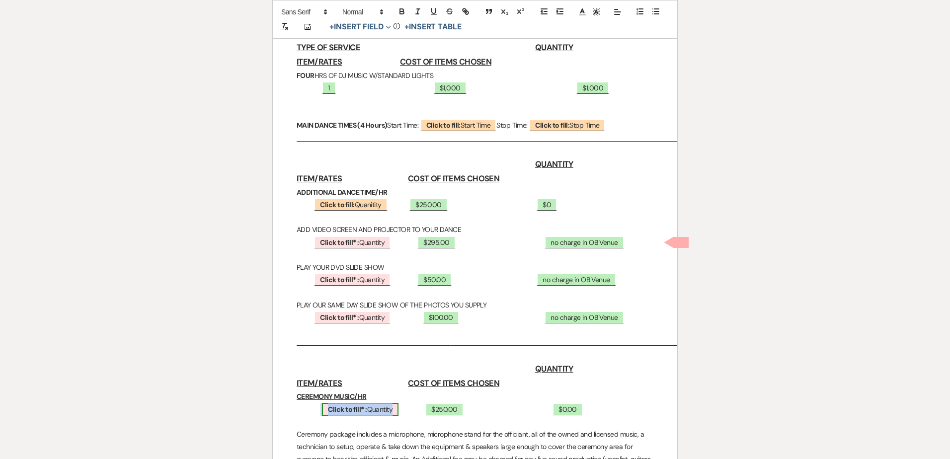
click at [383, 409] on span "Click to fill* : [PERSON_NAME]" at bounding box center [360, 409] width 76 height 13
select select "owner"
select select "custom_placeholder"
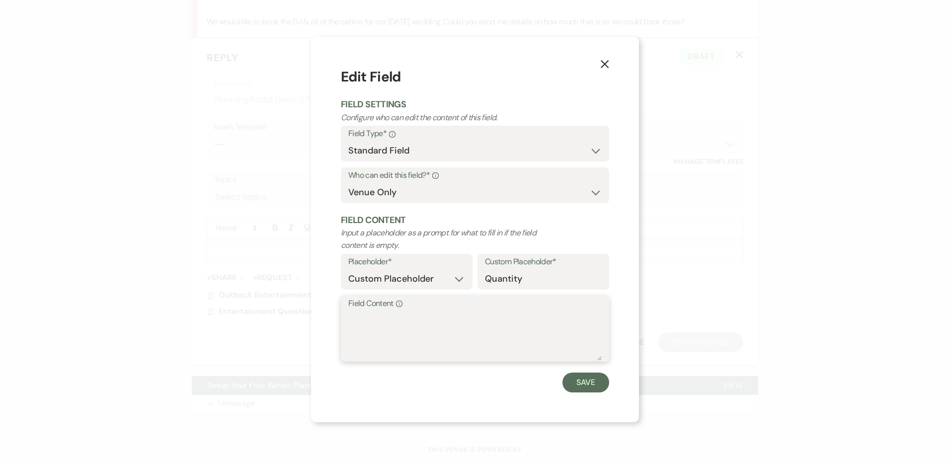
click at [408, 332] on textarea "Field Content Info" at bounding box center [474, 336] width 253 height 50
type textarea "1"
click at [461, 388] on button "Save" at bounding box center [585, 383] width 47 height 20
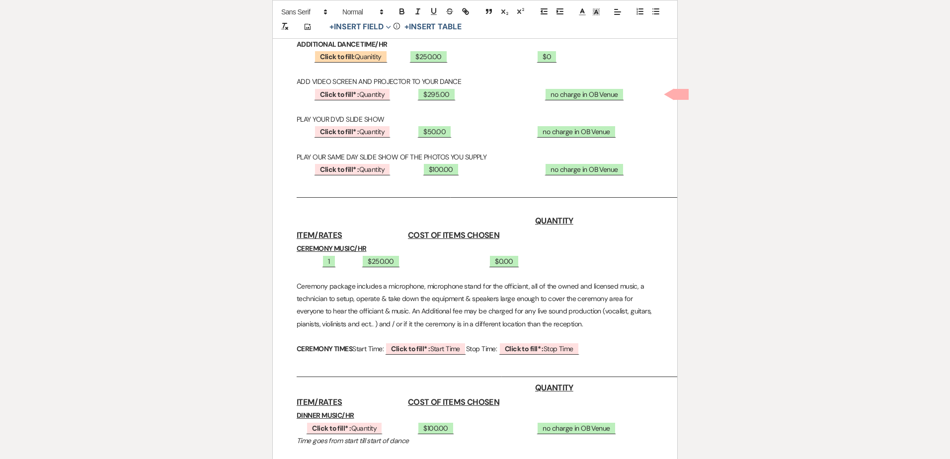
click at [350, 263] on p "1 ﻿ $250.00 ﻿ ﻿ $0.00 ﻿" at bounding box center [475, 261] width 357 height 12
click at [461, 259] on span "$0.00" at bounding box center [591, 260] width 30 height 13
select select "owner"
select select "custom_placeholder"
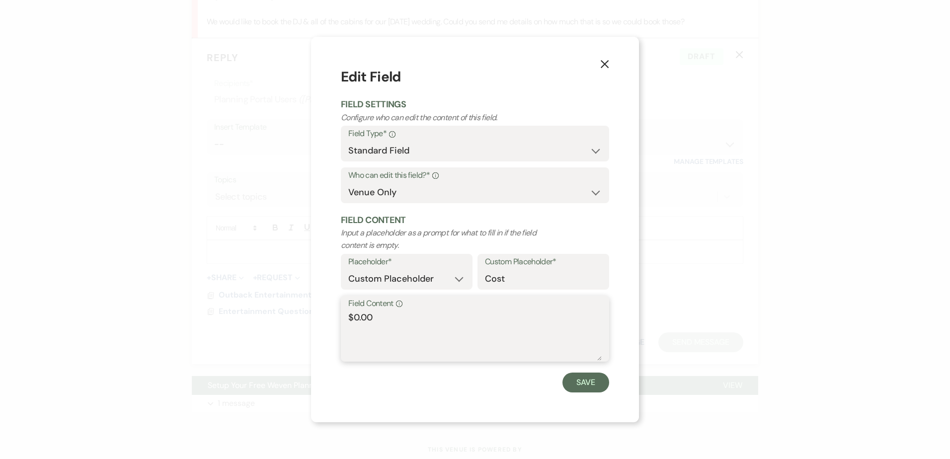
click at [397, 318] on textarea "$0.00" at bounding box center [474, 336] width 253 height 50
type textarea "$250.00"
click at [461, 384] on button "Save" at bounding box center [585, 383] width 47 height 20
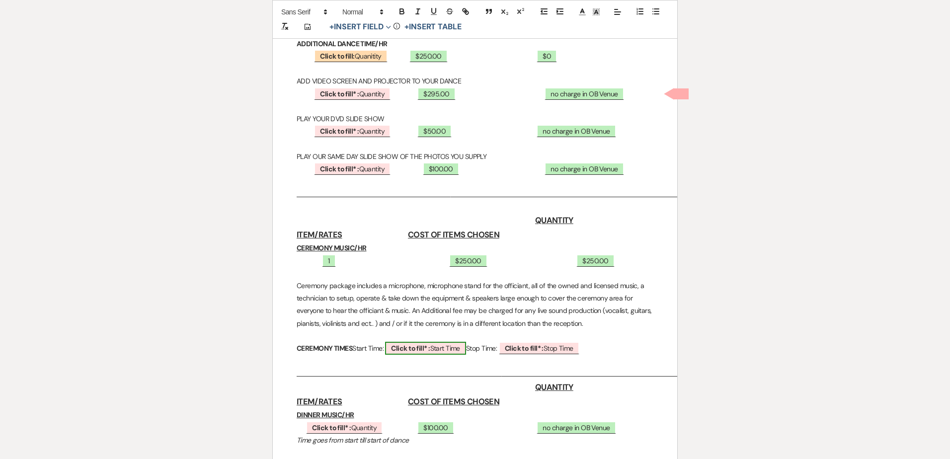
click at [461, 348] on span "Click to fill* : Start Time" at bounding box center [425, 348] width 80 height 13
select select "owner"
select select "custom_placeholder"
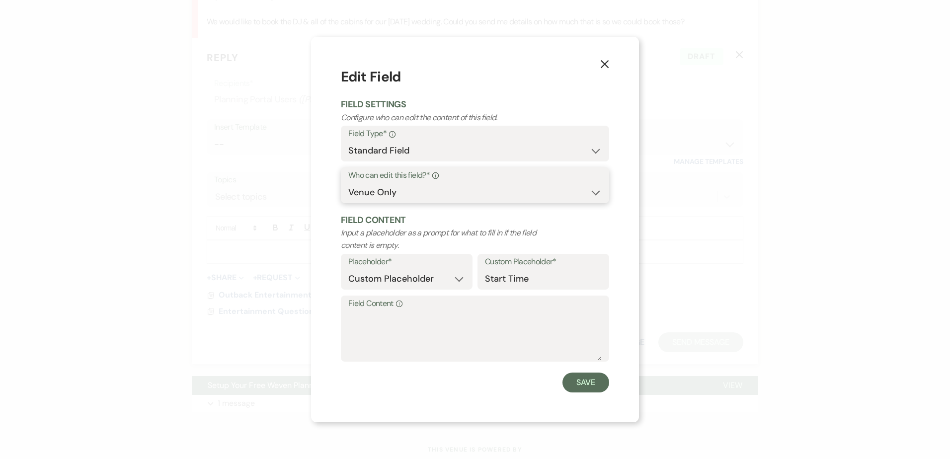
click at [431, 192] on select "Both Venue & Client Client Only Venue Only" at bounding box center [474, 192] width 253 height 19
select select "clientAndOwner"
click at [348, 183] on select "Both Venue & Client Client Only Venue Only" at bounding box center [474, 192] width 253 height 19
click at [461, 381] on button "Save" at bounding box center [585, 383] width 47 height 20
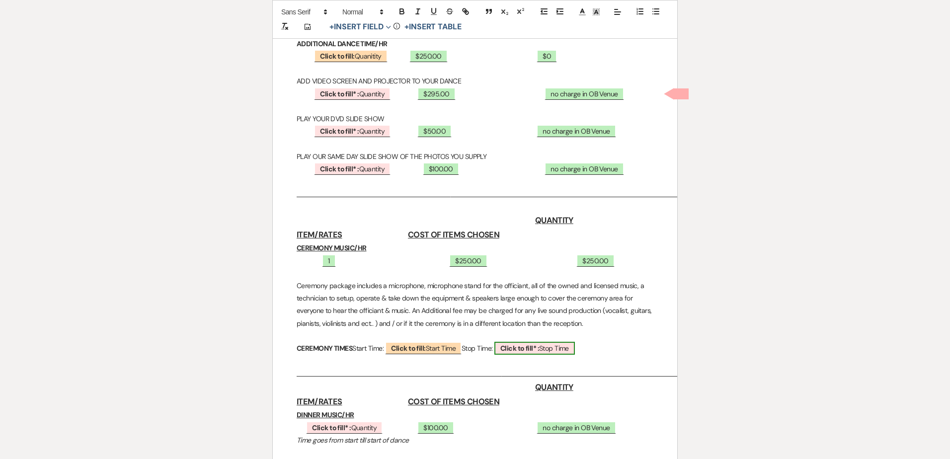
click at [461, 349] on b "Click to fill* :" at bounding box center [519, 348] width 39 height 9
select select "owner"
select select "custom_placeholder"
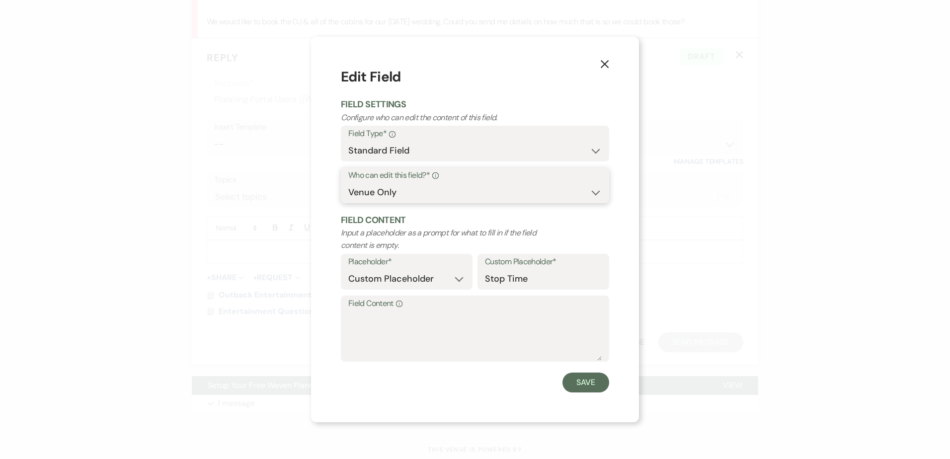
click at [435, 185] on select "Both Venue & Client Client Only Venue Only" at bounding box center [474, 192] width 253 height 19
select select "clientAndOwner"
click at [348, 183] on select "Both Venue & Client Client Only Venue Only" at bounding box center [474, 192] width 253 height 19
click at [461, 382] on button "Save" at bounding box center [585, 383] width 47 height 20
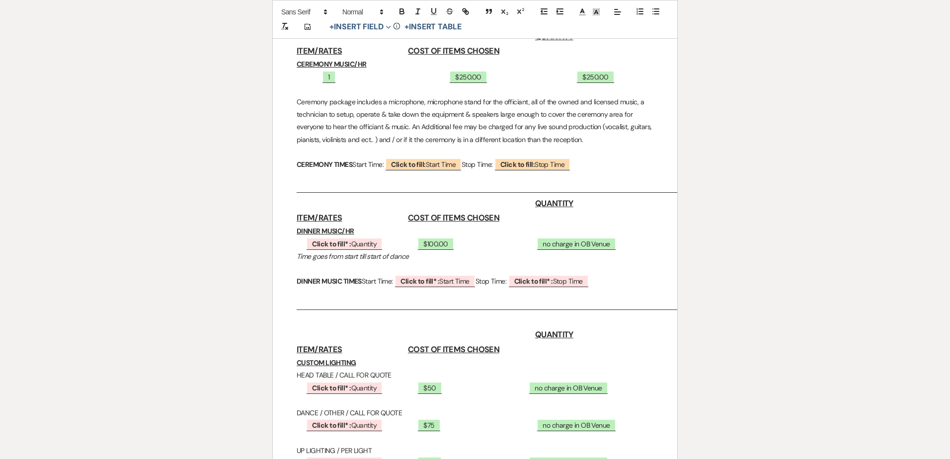
scroll to position [647, 0]
click at [353, 243] on span "Click to fill* : [PERSON_NAME]" at bounding box center [344, 243] width 76 height 13
select select "owner"
select select "custom_placeholder"
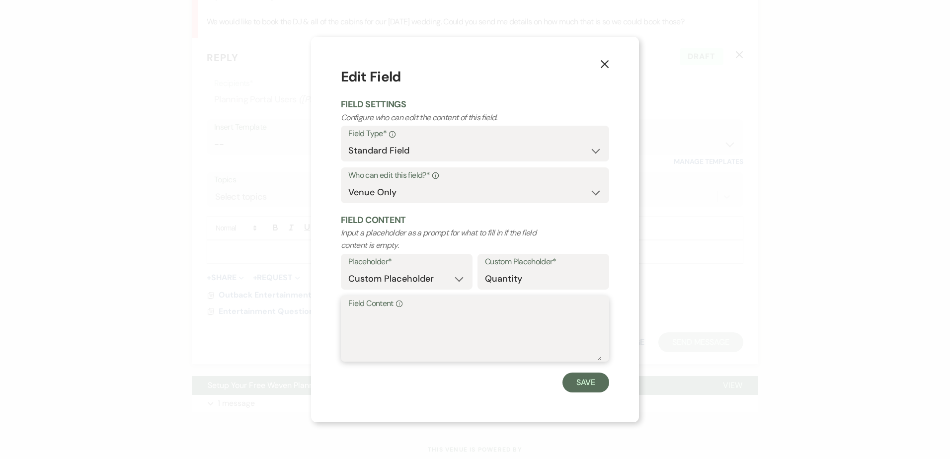
click at [379, 320] on textarea "Field Content Info" at bounding box center [474, 336] width 253 height 50
type textarea "2"
click at [461, 384] on button "Save" at bounding box center [585, 383] width 47 height 20
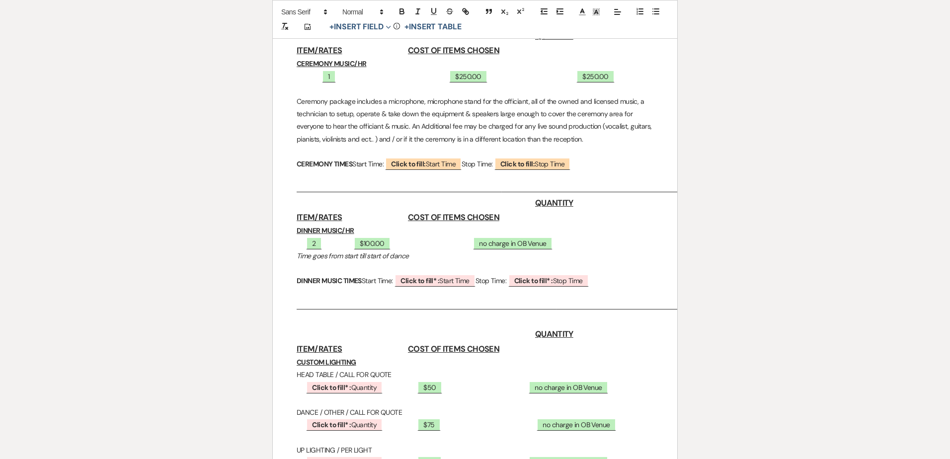
click at [336, 246] on p "2 ﻿ $100.00 ﻿ ﻿ no charge in OB Venue ﻿" at bounding box center [475, 243] width 357 height 12
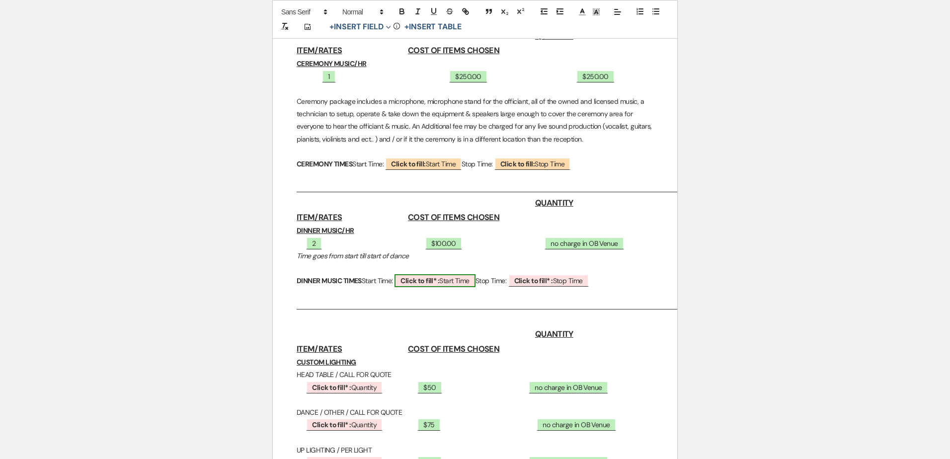
click at [439, 279] on b "Click to fill* :" at bounding box center [419, 280] width 39 height 9
select select "owner"
select select "custom_placeholder"
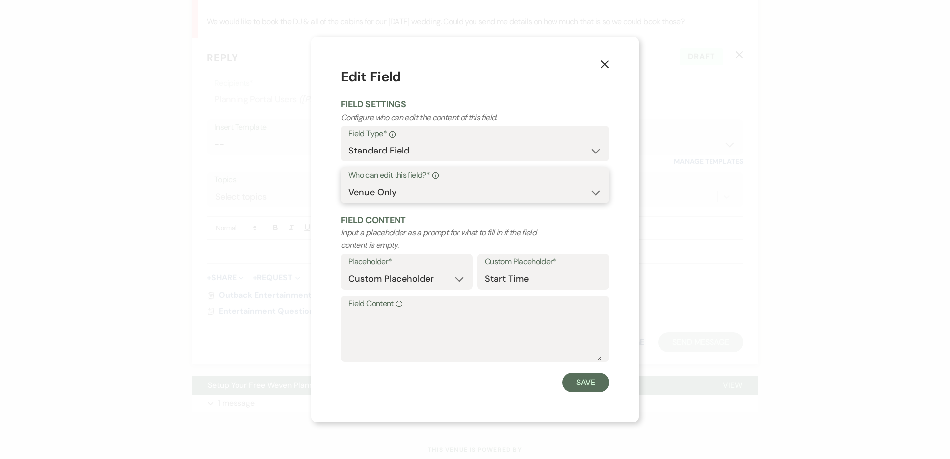
click at [424, 190] on select "Both Venue & Client Client Only Venue Only" at bounding box center [474, 192] width 253 height 19
select select "clientAndOwner"
click at [348, 183] on select "Both Venue & Client Client Only Venue Only" at bounding box center [474, 192] width 253 height 19
click at [461, 389] on button "Save" at bounding box center [585, 383] width 47 height 20
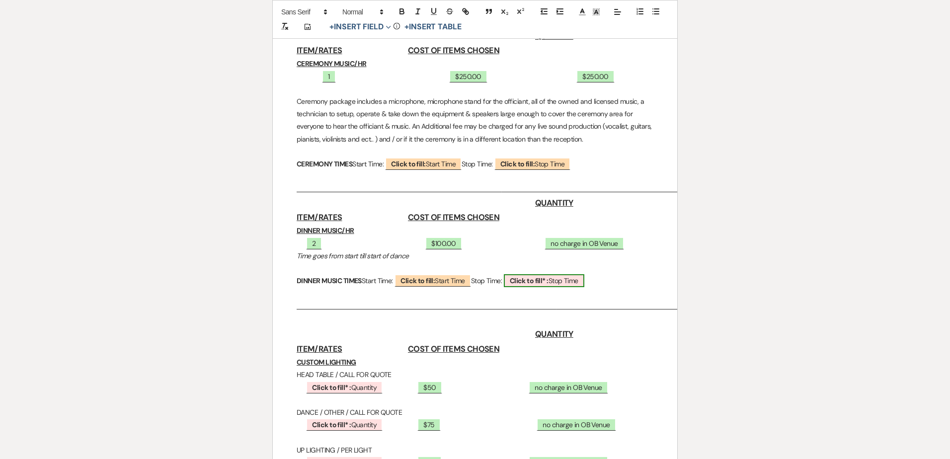
click at [461, 283] on b "Click to fill* :" at bounding box center [529, 280] width 39 height 9
select select "owner"
select select "custom_placeholder"
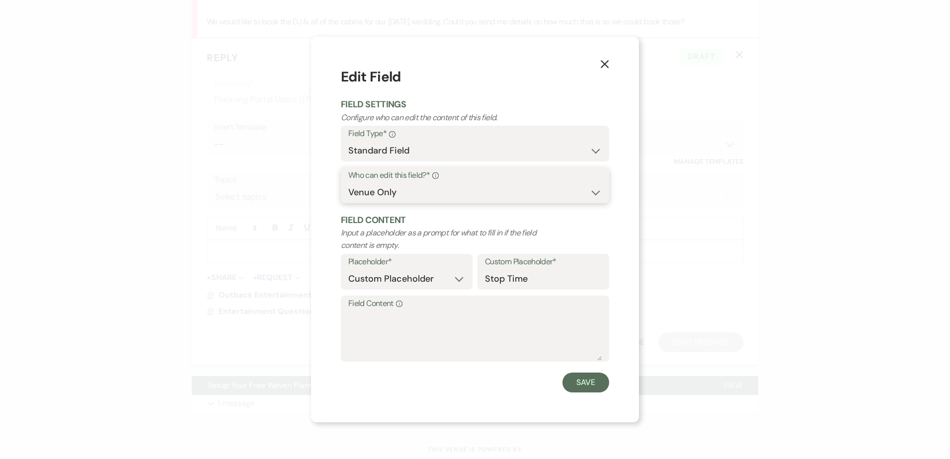
click at [416, 198] on select "Both Venue & Client Client Only Venue Only" at bounding box center [474, 192] width 253 height 19
select select "clientAndOwner"
click at [348, 183] on select "Both Venue & Client Client Only Venue Only" at bounding box center [474, 192] width 253 height 19
click at [461, 382] on button "Save" at bounding box center [585, 383] width 47 height 20
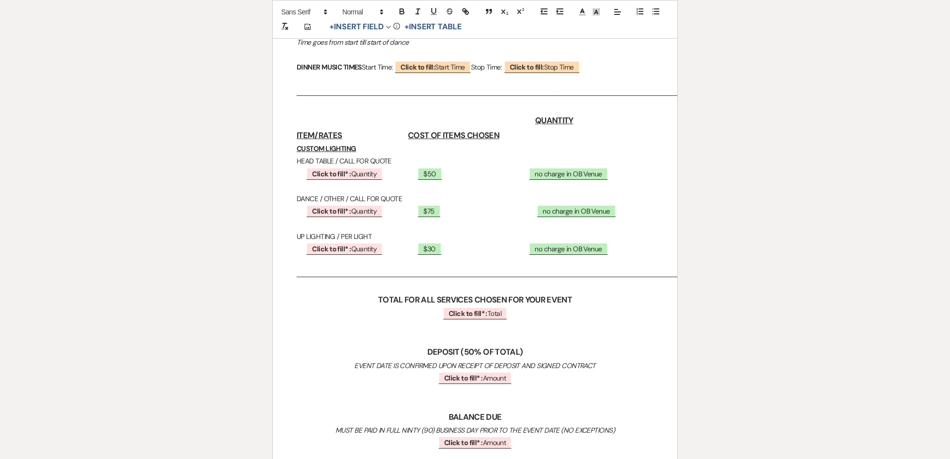
scroll to position [861, 0]
click at [461, 343] on p at bounding box center [475, 338] width 357 height 12
click at [461, 315] on span "Click to fill* : Total" at bounding box center [475, 312] width 65 height 13
select select "owner"
select select "Total"
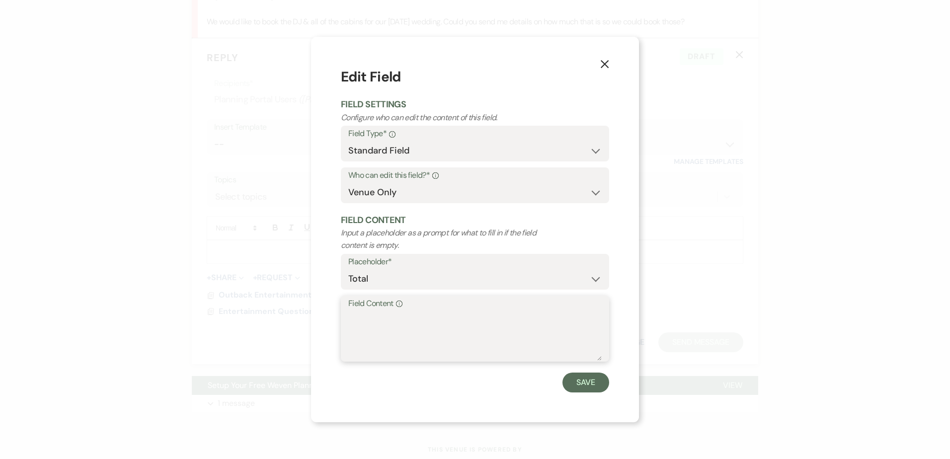
click at [369, 325] on textarea "Field Content Info" at bounding box center [474, 336] width 253 height 50
type textarea "$1,250"
click at [461, 384] on button "Save" at bounding box center [585, 383] width 47 height 20
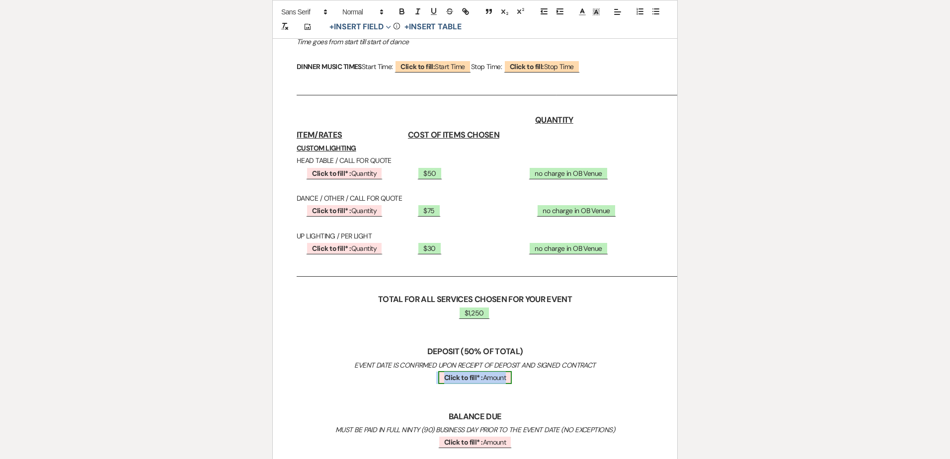
click at [461, 378] on span "Click to fill* : Amount" at bounding box center [475, 377] width 74 height 13
select select "owner"
select select "Amount"
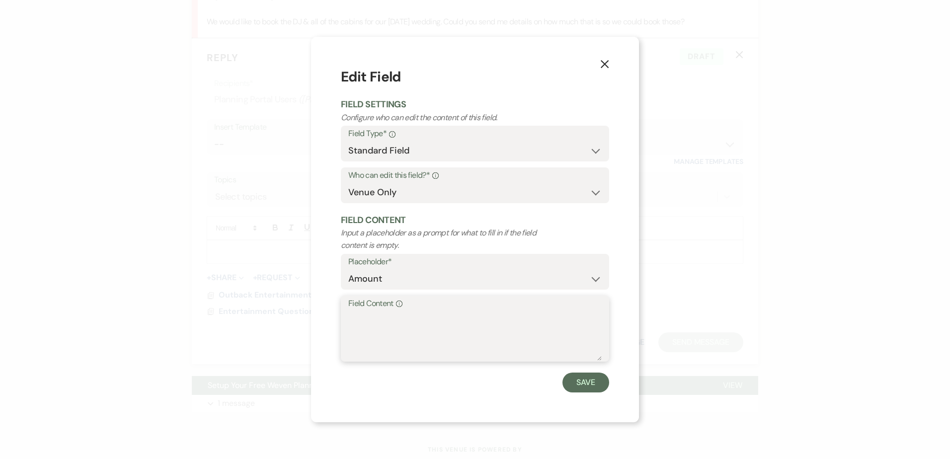
click at [372, 328] on textarea "Field Content Info" at bounding box center [474, 336] width 253 height 50
type textarea "$625.00"
click at [461, 378] on button "Save" at bounding box center [585, 383] width 47 height 20
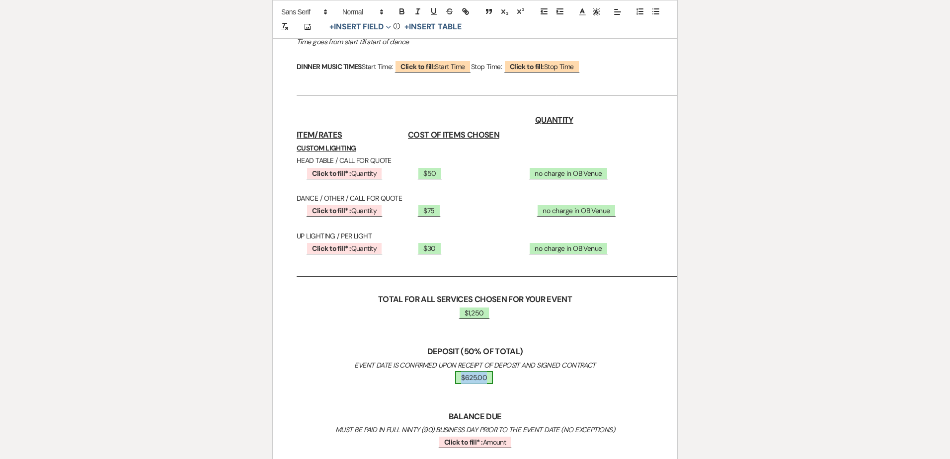
click at [461, 375] on span "$625.00" at bounding box center [474, 377] width 38 height 13
select select "owner"
select select "Amount"
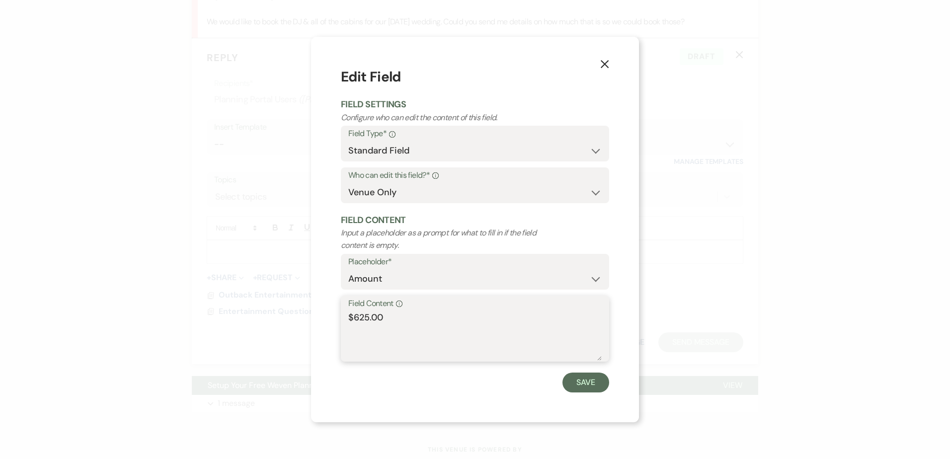
click at [445, 328] on textarea "$625.00" at bounding box center [474, 336] width 253 height 50
type textarea "$625"
click at [461, 385] on button "Save" at bounding box center [585, 383] width 47 height 20
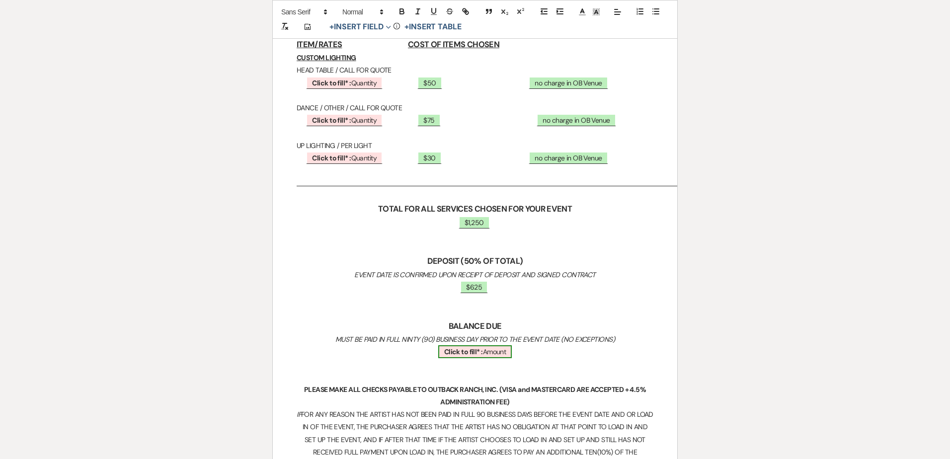
scroll to position [952, 0]
click at [461, 350] on span "Click to fill* : Amount" at bounding box center [475, 351] width 74 height 13
select select "owner"
select select "Amount"
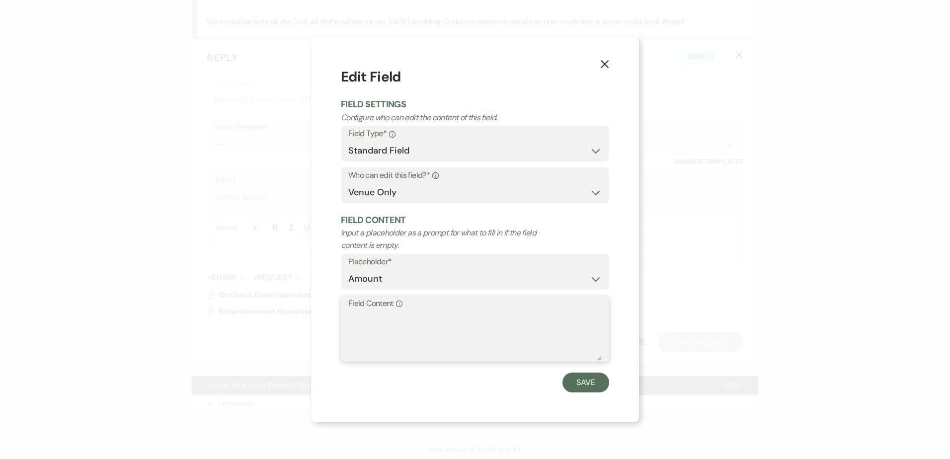
click at [461, 317] on textarea "Field Content Info" at bounding box center [474, 336] width 253 height 50
type textarea "$625"
click at [461, 379] on button "Save" at bounding box center [585, 383] width 47 height 20
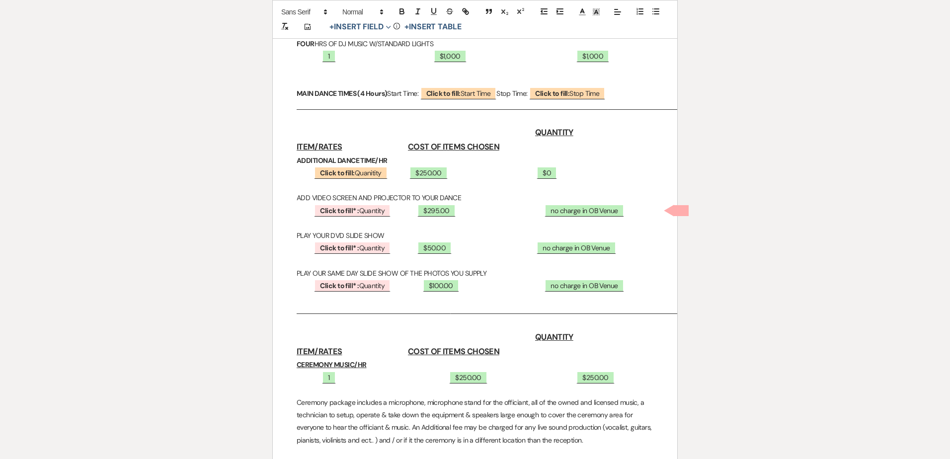
scroll to position [347, 0]
click at [370, 213] on span "Click to fill* : [PERSON_NAME]" at bounding box center [352, 210] width 76 height 13
select select "owner"
select select "custom_placeholder"
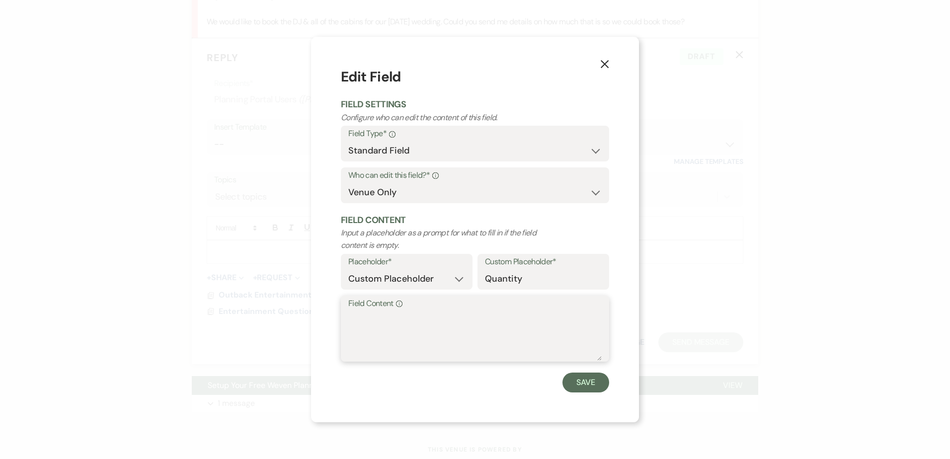
click at [400, 329] on textarea "Field Content Info" at bounding box center [474, 336] width 253 height 50
type textarea "0"
click at [461, 385] on button "Save" at bounding box center [585, 383] width 47 height 20
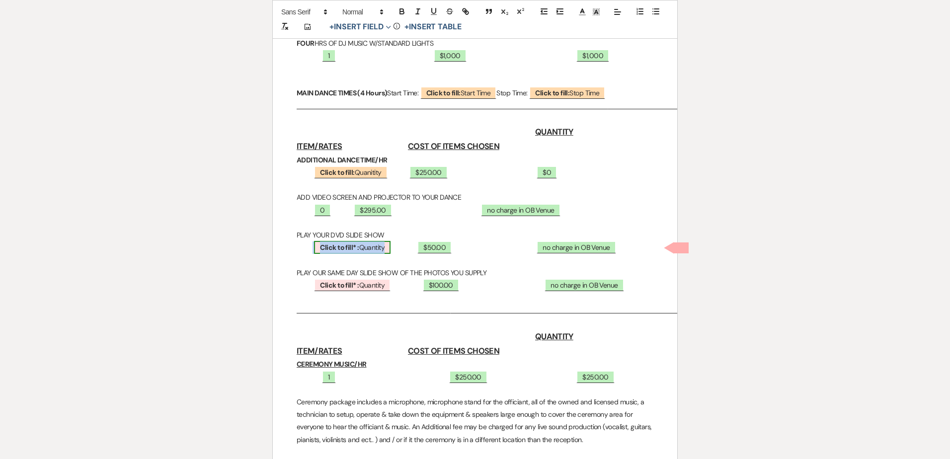
click at [377, 246] on span "Click to fill* : [PERSON_NAME]" at bounding box center [352, 247] width 76 height 13
select select "owner"
select select "custom_placeholder"
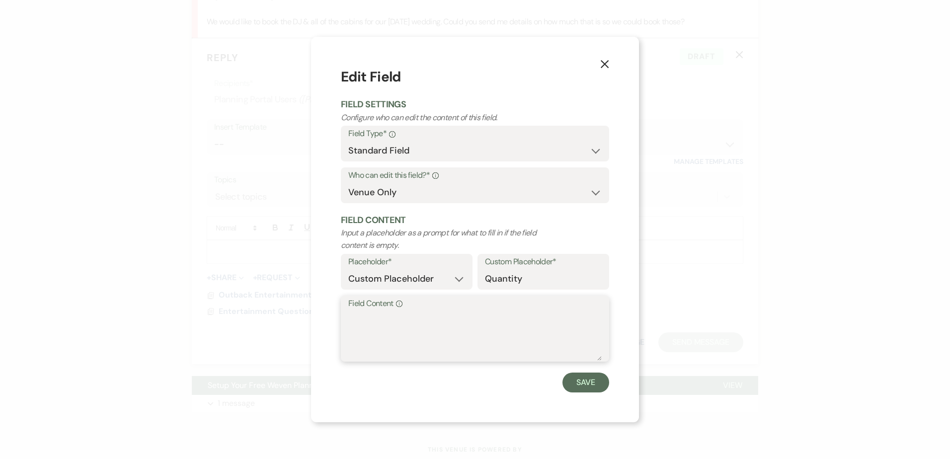
click at [371, 322] on textarea "Field Content Info" at bounding box center [474, 336] width 253 height 50
type textarea "0"
click at [461, 381] on button "Save" at bounding box center [585, 383] width 47 height 20
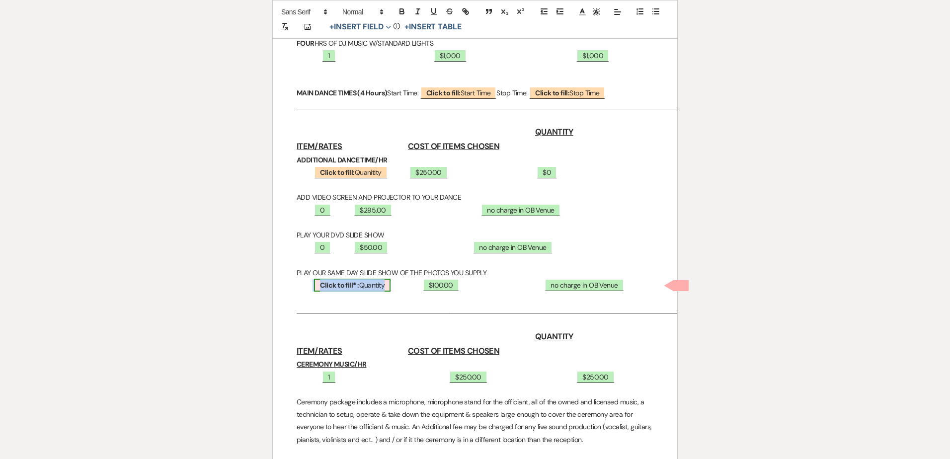
click at [342, 284] on b "Click to fill* :" at bounding box center [339, 285] width 39 height 9
select select "owner"
select select "custom_placeholder"
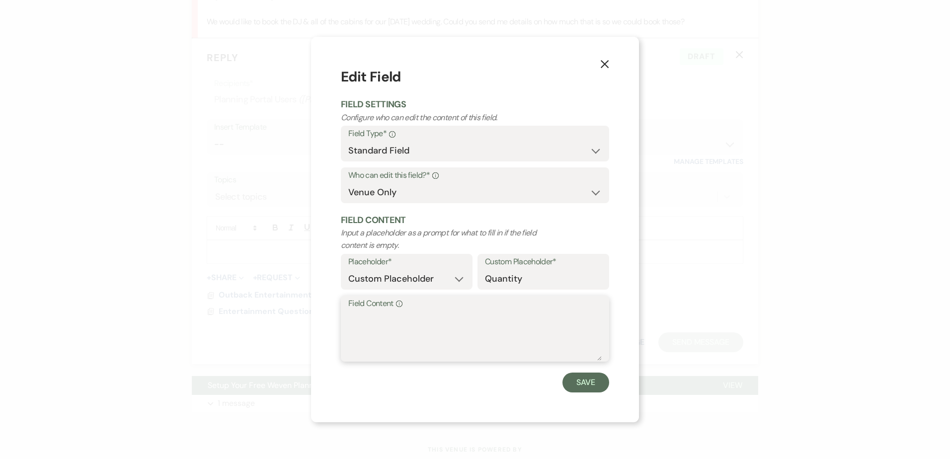
click at [357, 322] on textarea "Field Content Info" at bounding box center [474, 336] width 253 height 50
type textarea "0"
drag, startPoint x: 587, startPoint y: 388, endPoint x: 581, endPoint y: 383, distance: 7.8
click at [461, 388] on button "Save" at bounding box center [585, 383] width 47 height 20
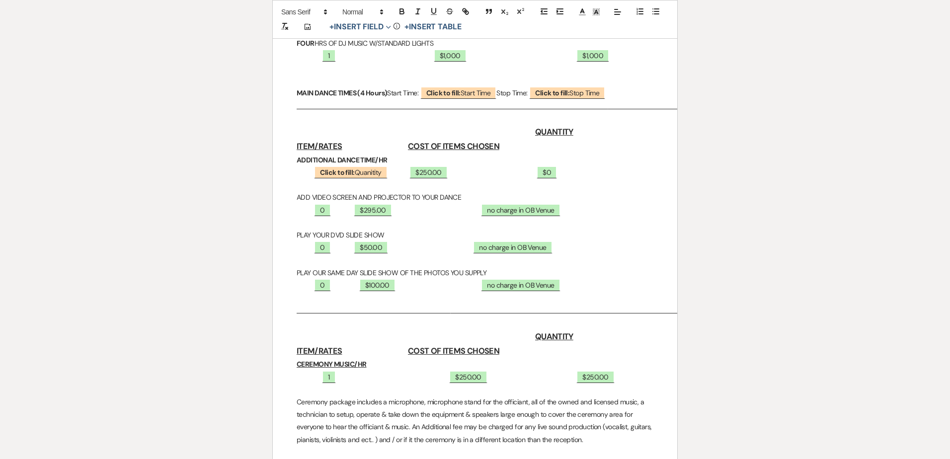
click at [346, 209] on p "0 ﻿ $295.00 ﻿ ﻿ no charge in OB Venue ﻿" at bounding box center [475, 210] width 357 height 12
click at [344, 242] on p "0 ﻿ $50.00 ﻿ ﻿ no charge in OB Venue ﻿" at bounding box center [475, 247] width 357 height 12
click at [349, 287] on p "0 ﻿ $100.00 ﻿ ﻿ no charge in OB Venue ﻿" at bounding box center [475, 285] width 357 height 12
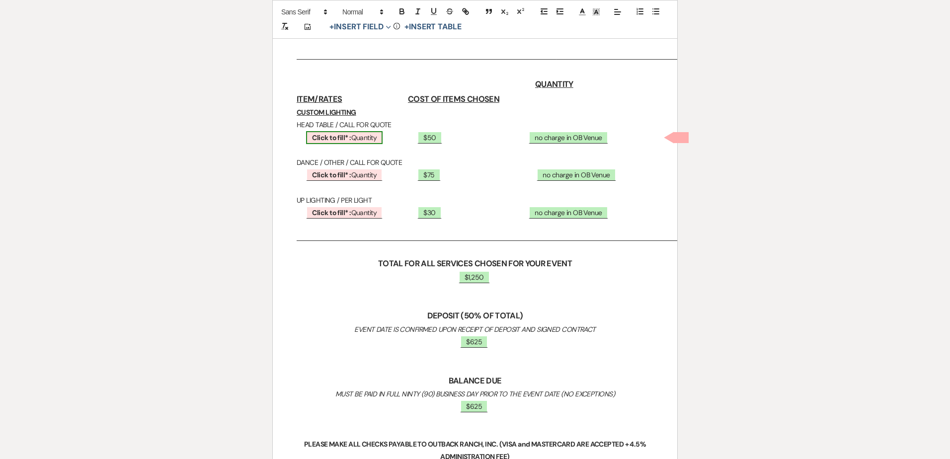
scroll to position [896, 0]
click at [348, 135] on b "Click to fill* :" at bounding box center [331, 138] width 39 height 9
select select "owner"
select select "custom_placeholder"
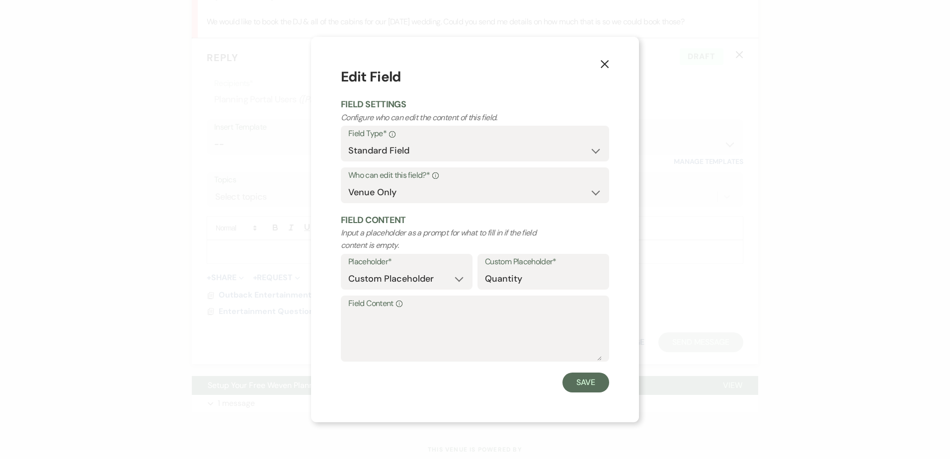
scroll to position [0, 0]
click at [381, 328] on textarea "Field Content Info" at bounding box center [474, 336] width 253 height 50
type textarea "0"
click at [461, 385] on button "Save" at bounding box center [585, 383] width 47 height 20
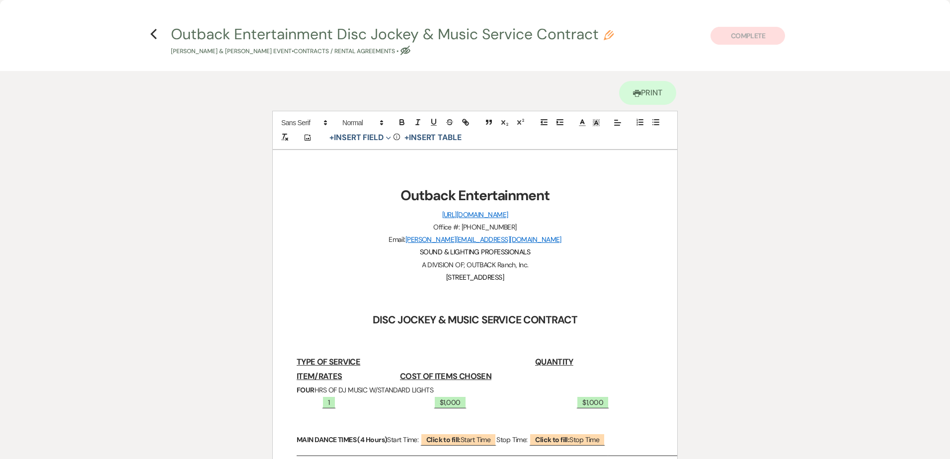
select select "owner"
select select "custom_placeholder"
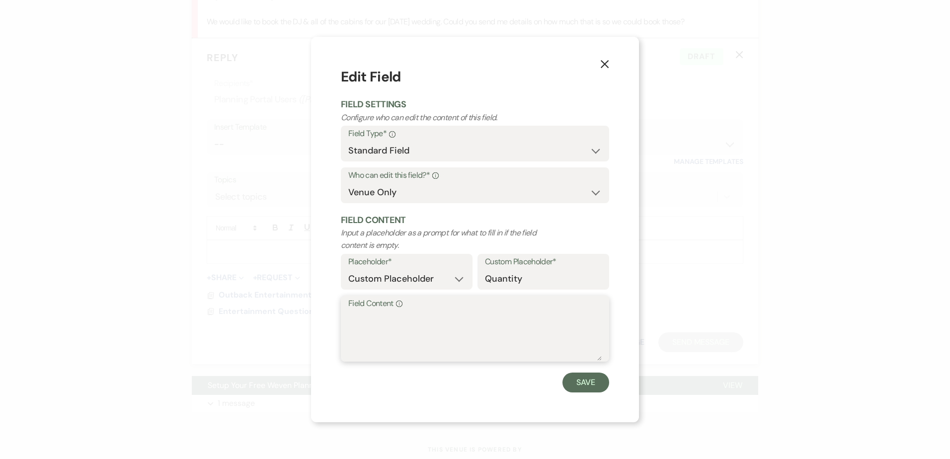
click at [379, 320] on textarea "Field Content Info" at bounding box center [474, 336] width 253 height 50
type textarea "0"
click at [461, 380] on button "Save" at bounding box center [585, 383] width 47 height 20
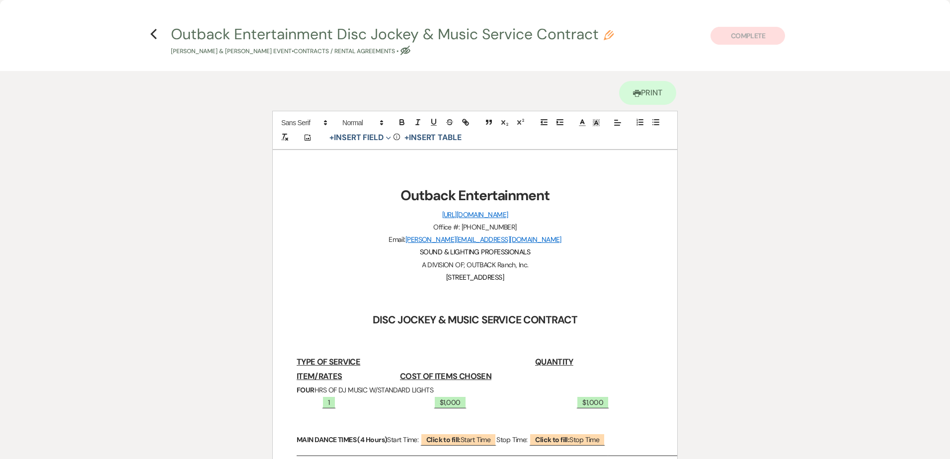
select select "owner"
select select "custom_placeholder"
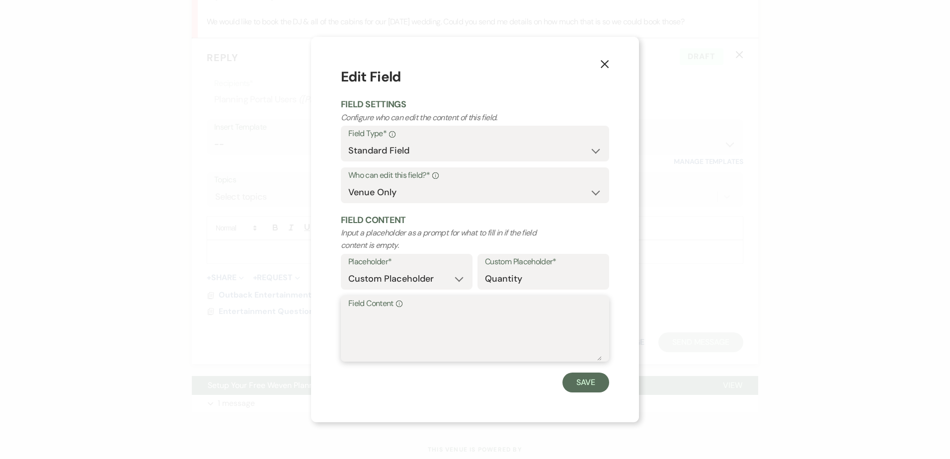
click at [373, 324] on textarea "Field Content Info" at bounding box center [474, 336] width 253 height 50
type textarea "0"
click at [461, 385] on button "Save" at bounding box center [585, 383] width 47 height 20
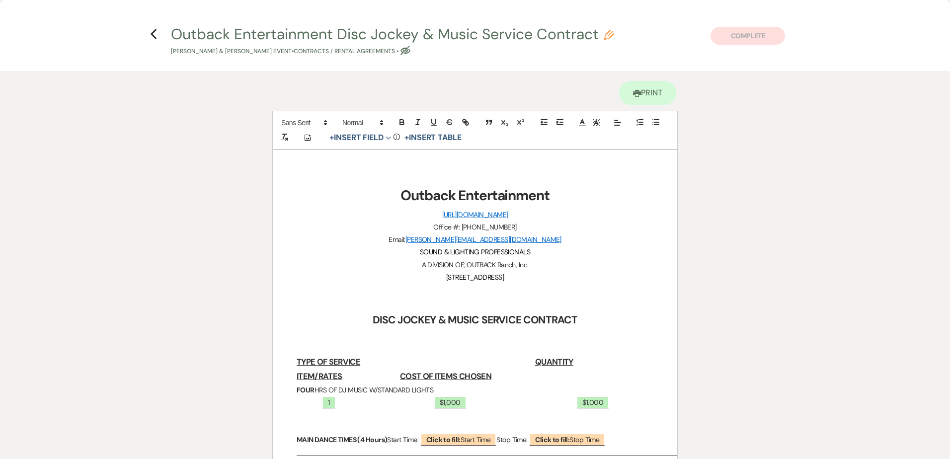
click at [149, 31] on h4 "Previous Outback Entertainment Disc Jockey & Music Service Contract Pencil [PER…" at bounding box center [474, 40] width 715 height 32
click at [151, 34] on use "button" at bounding box center [153, 34] width 6 height 11
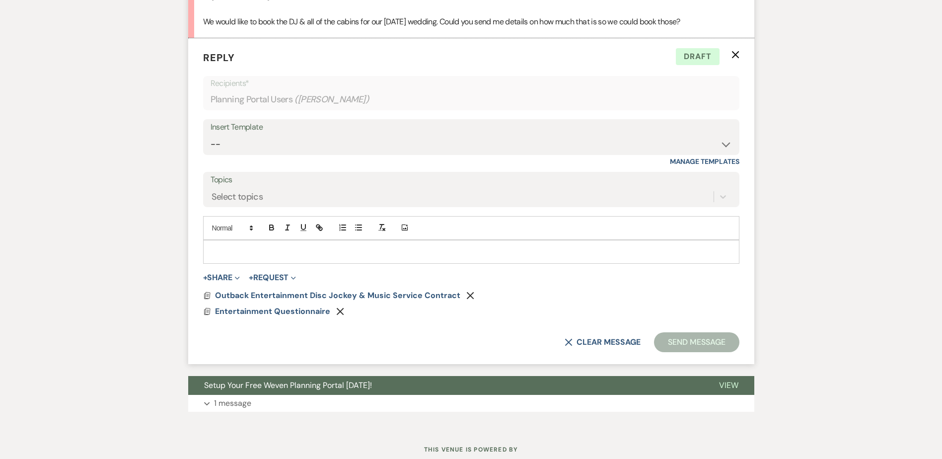
click at [285, 242] on div at bounding box center [471, 251] width 535 height 23
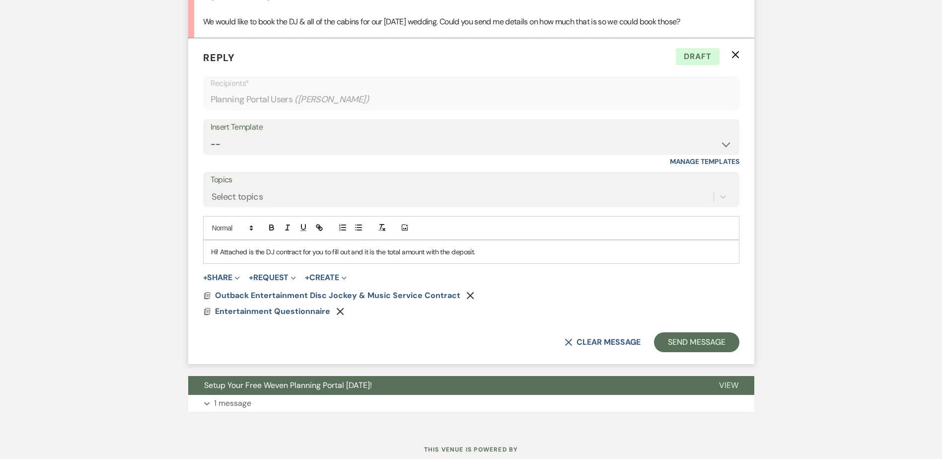
drag, startPoint x: 377, startPoint y: 251, endPoint x: 388, endPoint y: 291, distance: 41.5
click at [377, 252] on p "Hi! Attached is the DJ contract for you to fill out and it is the total amount …" at bounding box center [471, 251] width 521 height 11
drag, startPoint x: 419, startPoint y: 250, endPoint x: 473, endPoint y: 250, distance: 54.1
click at [461, 250] on p "Hi! Attached is the DJ contract for you to fill out with the total amount with …" at bounding box center [471, 251] width 521 height 11
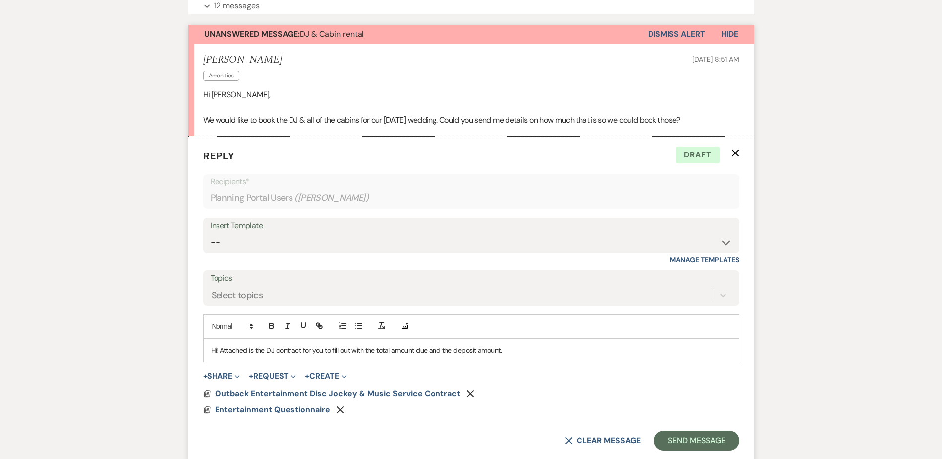
scroll to position [334, 0]
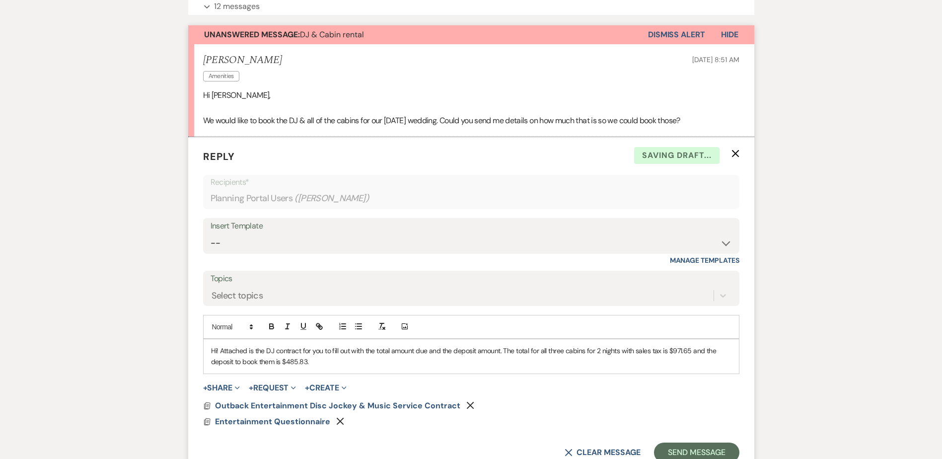
click at [335, 361] on p "Hi! Attached is the DJ contract for you to fill out with the total amount due a…" at bounding box center [471, 356] width 521 height 22
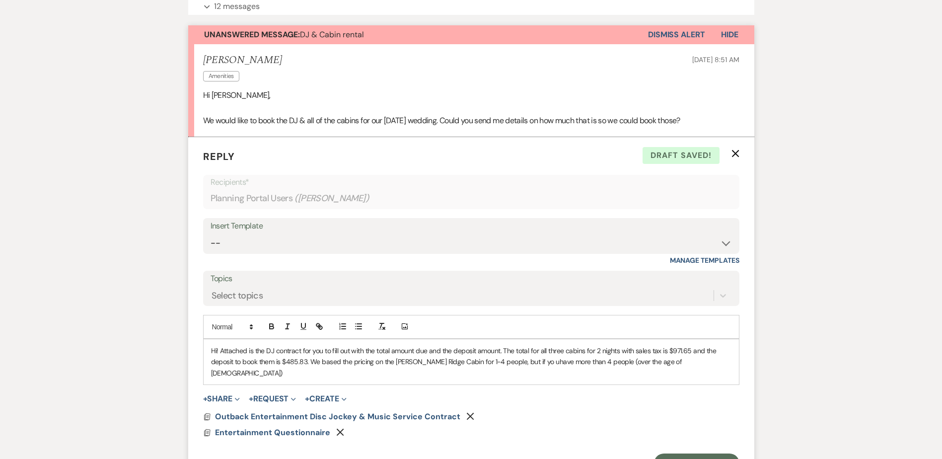
drag, startPoint x: 527, startPoint y: 360, endPoint x: 532, endPoint y: 367, distance: 8.5
click at [461, 360] on p "Hi! Attached is the DJ contract for you to fill out with the total amount due a…" at bounding box center [471, 361] width 521 height 33
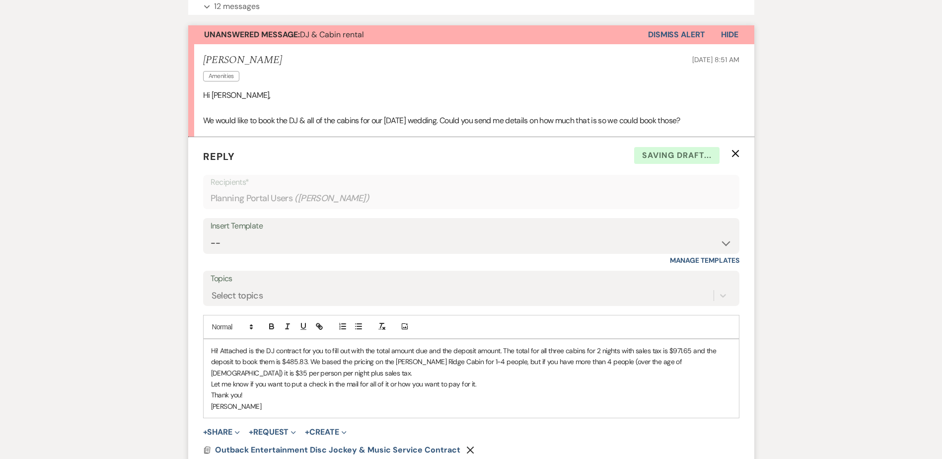
click at [271, 407] on p "[PERSON_NAME]" at bounding box center [471, 406] width 521 height 11
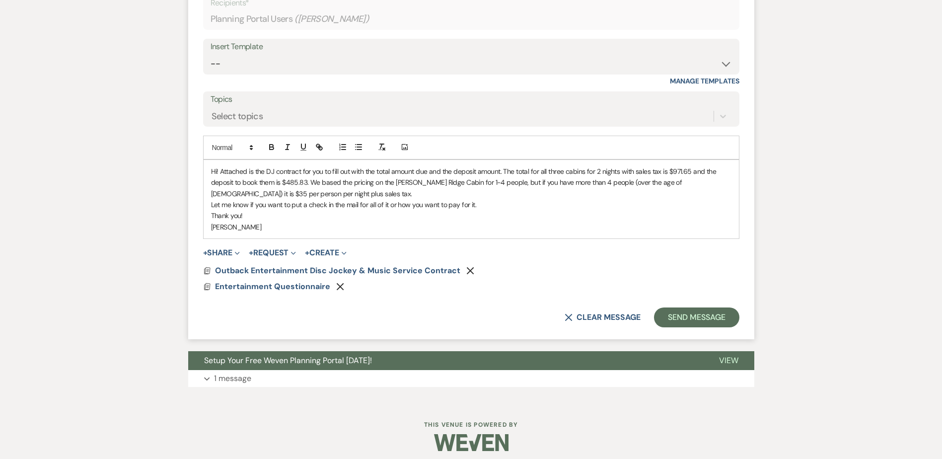
scroll to position [520, 0]
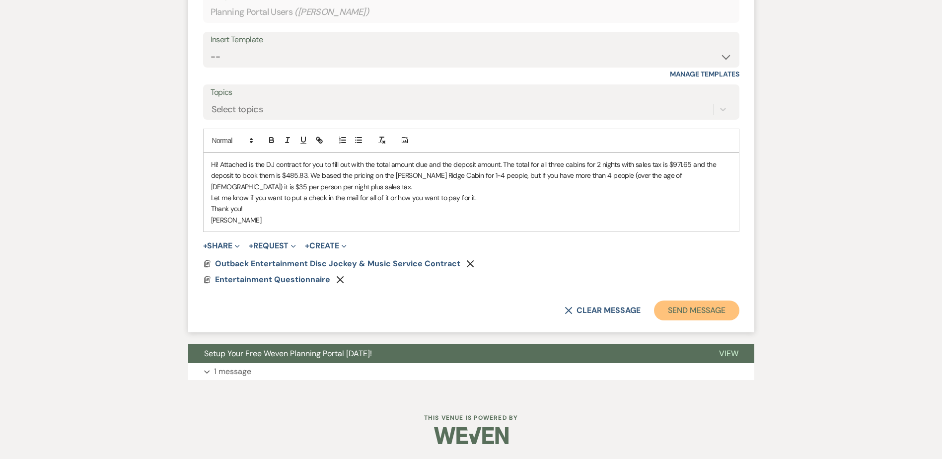
click at [461, 310] on button "Send Message" at bounding box center [696, 311] width 85 height 20
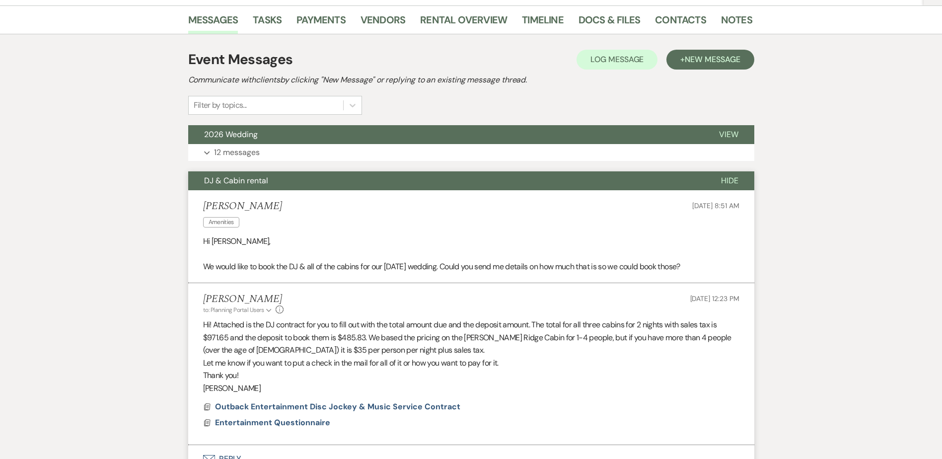
scroll to position [0, 0]
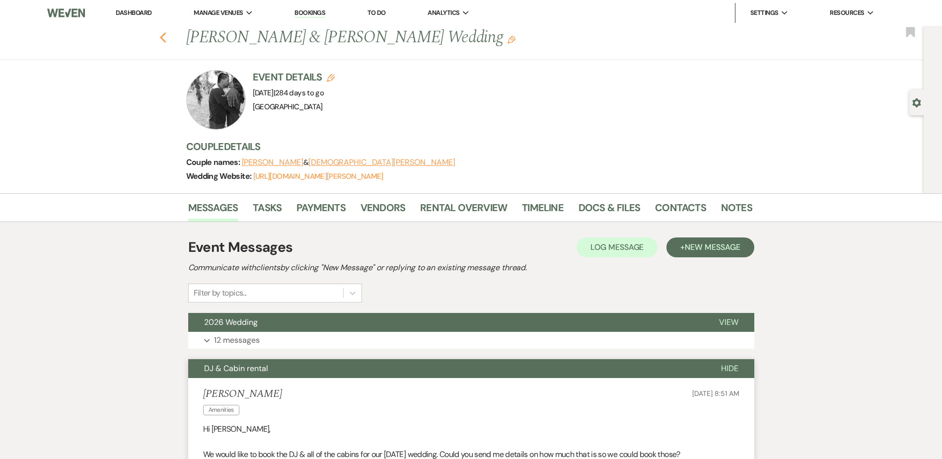
click at [167, 38] on icon "Previous" at bounding box center [162, 38] width 7 height 12
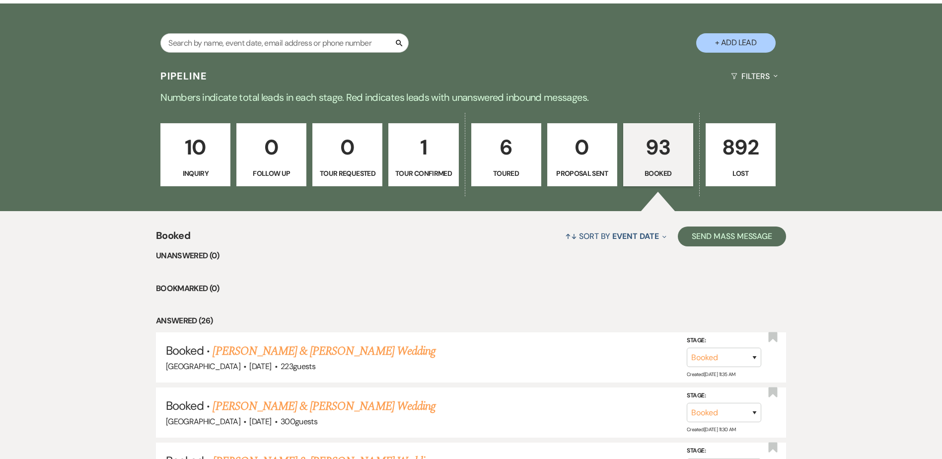
scroll to position [194, 0]
click at [378, 349] on link "[PERSON_NAME] & [PERSON_NAME] Wedding" at bounding box center [324, 351] width 223 height 18
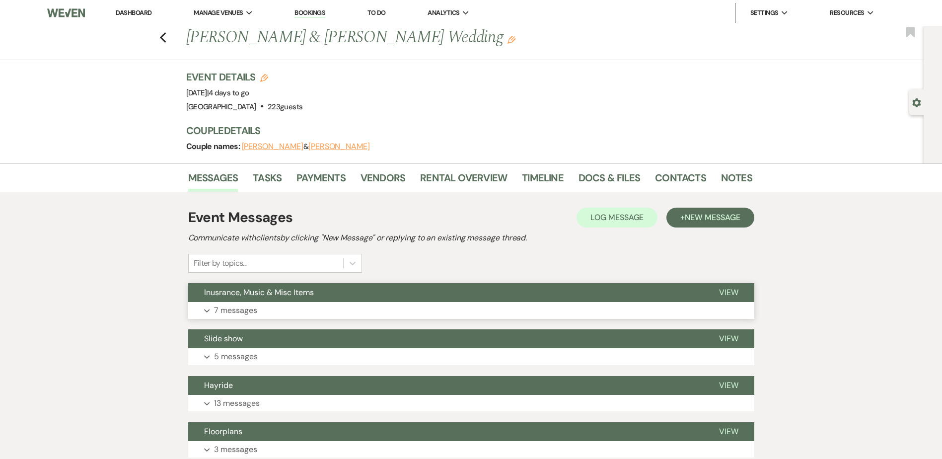
click at [339, 292] on button "Inusrance, Music & Misc Items" at bounding box center [445, 292] width 515 height 19
